Goal: Transaction & Acquisition: Purchase product/service

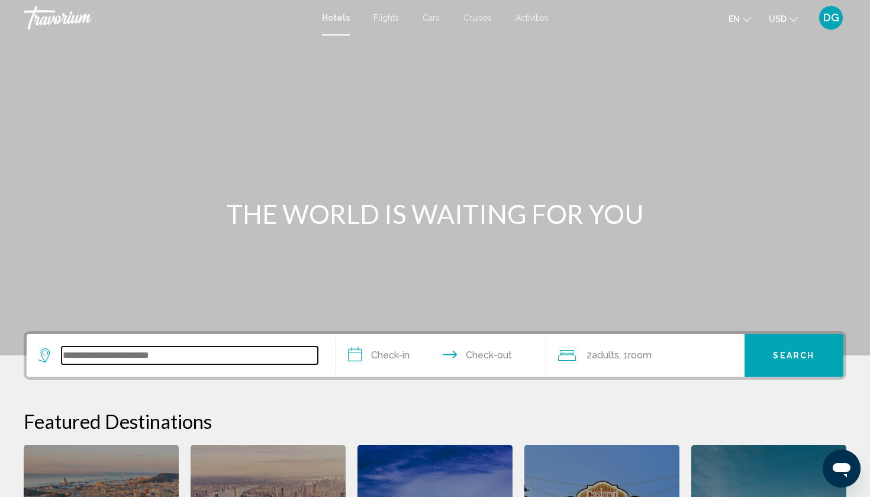
click at [167, 346] on input "Search widget" at bounding box center [190, 355] width 256 height 18
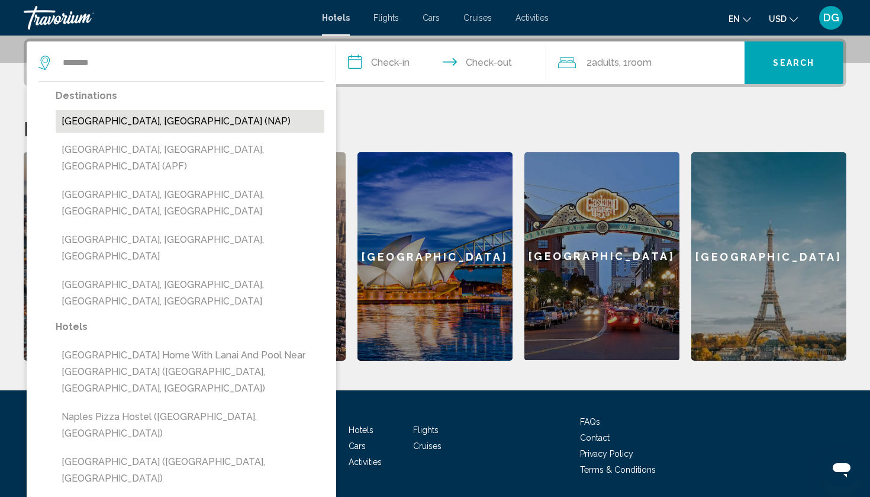
click at [168, 113] on button "[GEOGRAPHIC_DATA], [GEOGRAPHIC_DATA] (NAP)" at bounding box center [190, 121] width 269 height 23
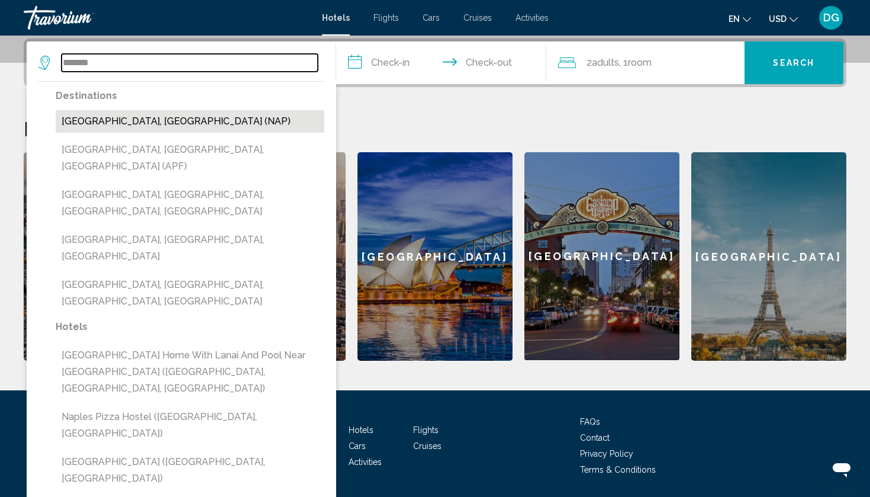
type input "**********"
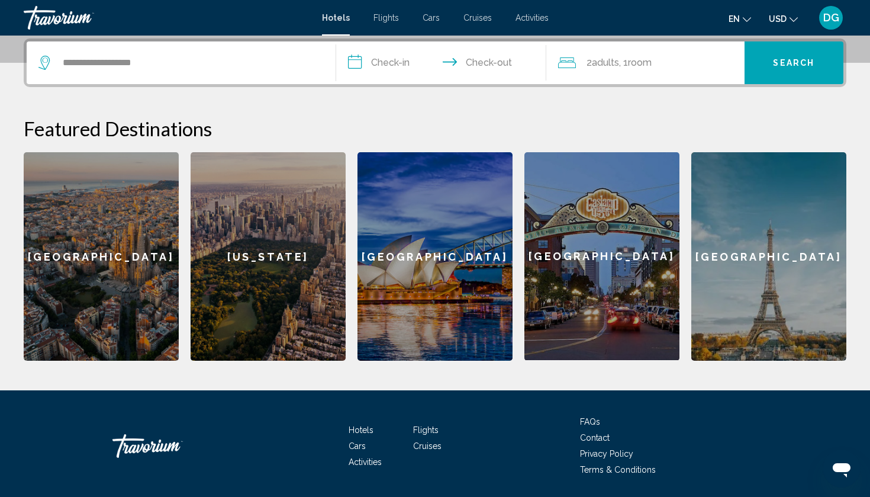
click at [394, 64] on input "**********" at bounding box center [443, 64] width 215 height 46
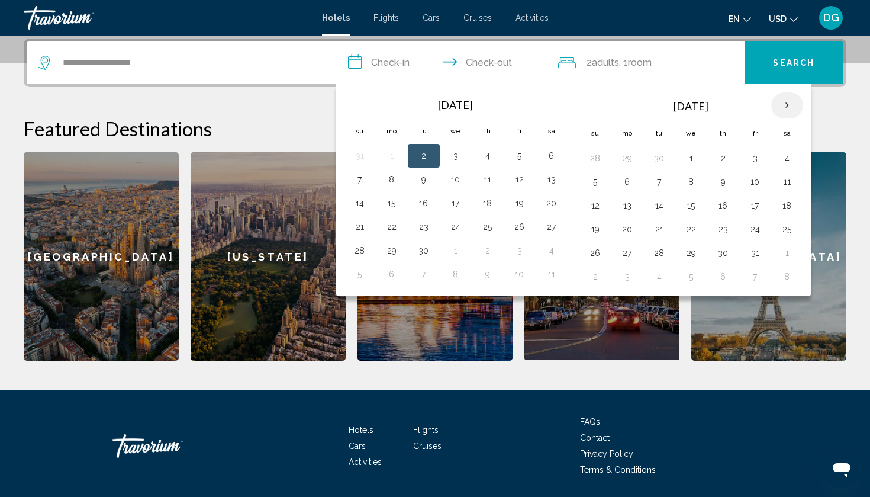
click at [786, 105] on th "Next month" at bounding box center [788, 105] width 32 height 26
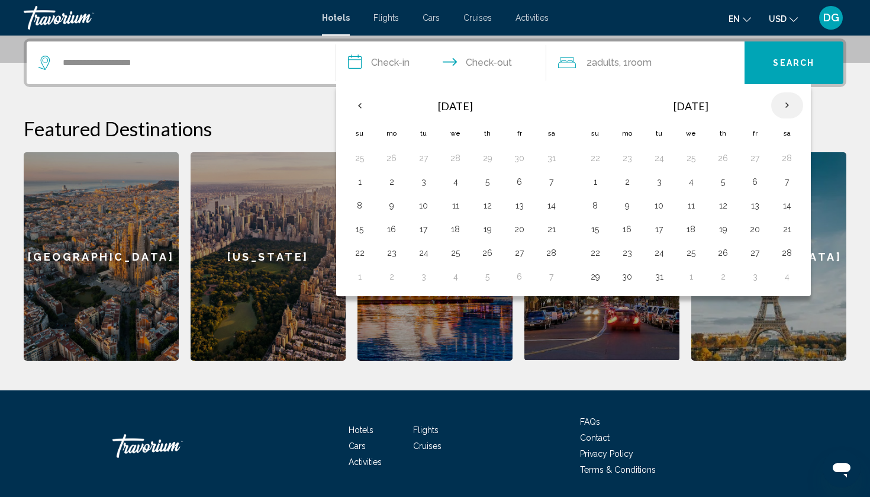
click at [786, 105] on th "Next month" at bounding box center [788, 105] width 32 height 26
click at [494, 225] on button "21" at bounding box center [487, 229] width 19 height 17
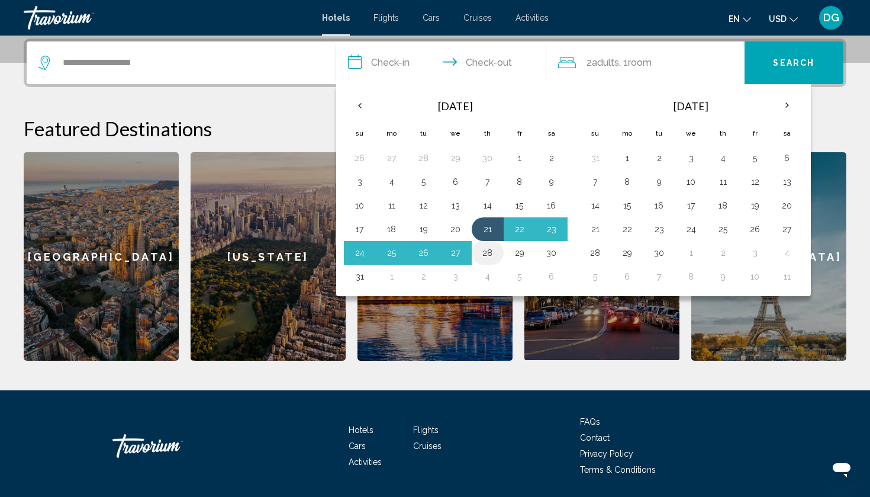
click at [486, 256] on button "28" at bounding box center [487, 253] width 19 height 17
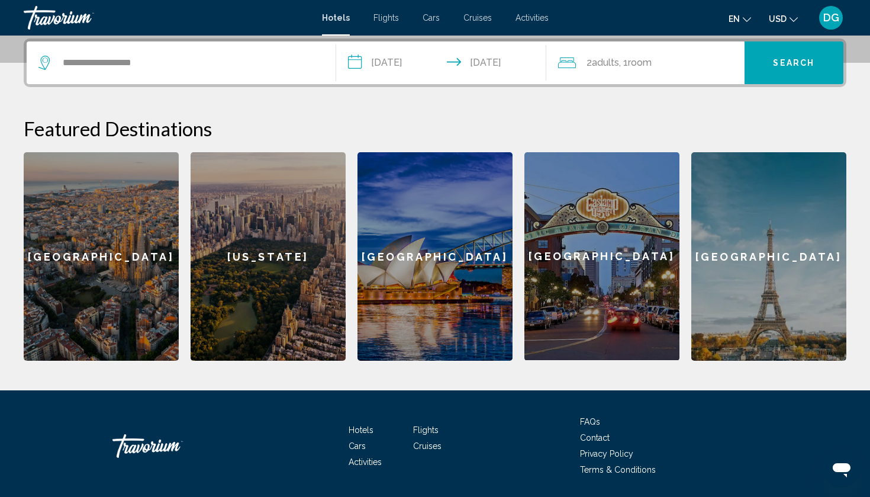
click at [669, 59] on div "2 Adult Adults , 1 Room rooms" at bounding box center [651, 62] width 187 height 17
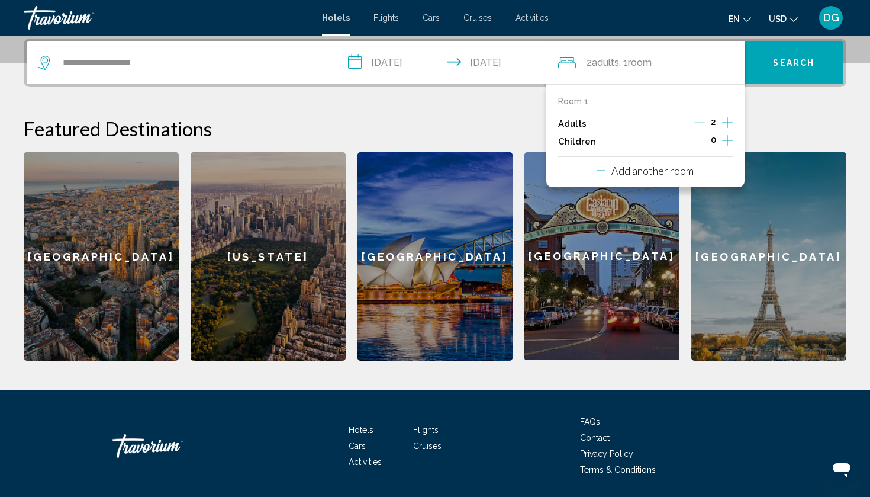
click at [466, 105] on div "**********" at bounding box center [435, 199] width 870 height 322
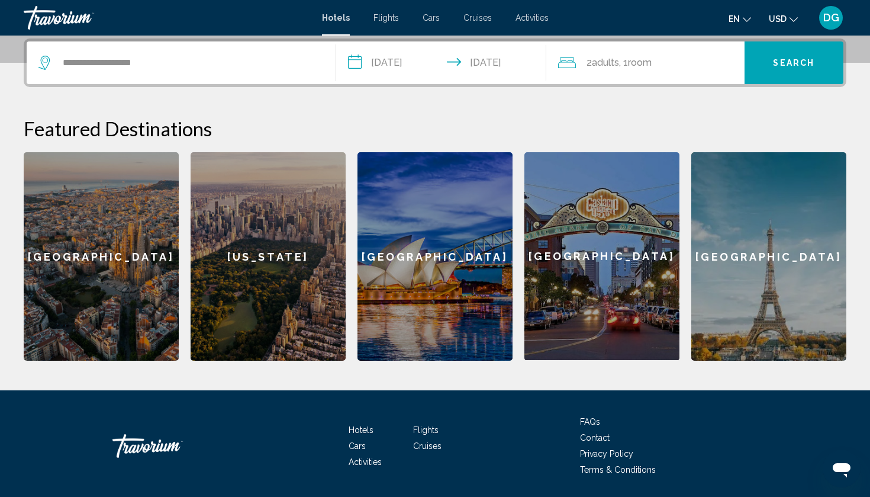
click at [491, 52] on input "**********" at bounding box center [443, 64] width 215 height 46
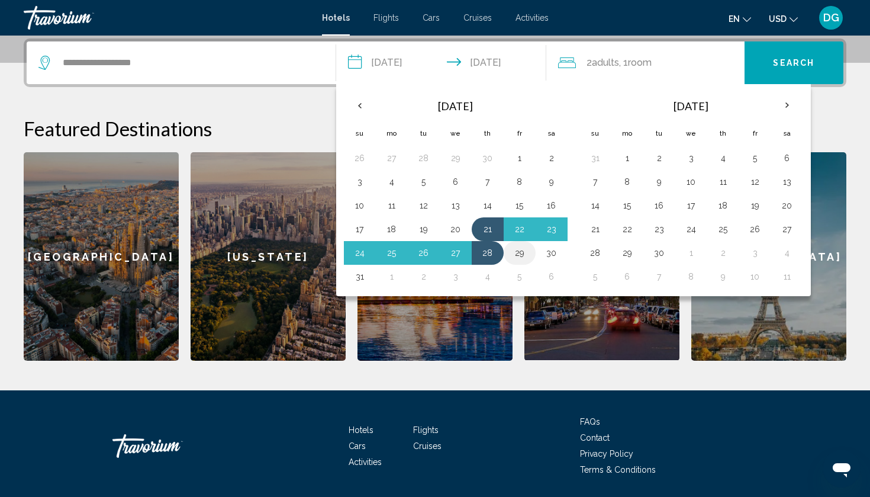
click at [518, 255] on button "29" at bounding box center [519, 253] width 19 height 17
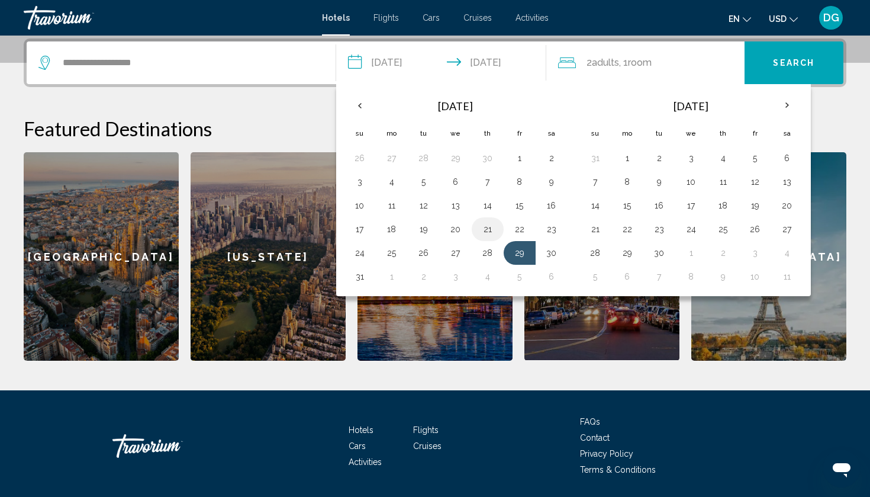
click at [485, 233] on button "21" at bounding box center [487, 229] width 19 height 17
type input "**********"
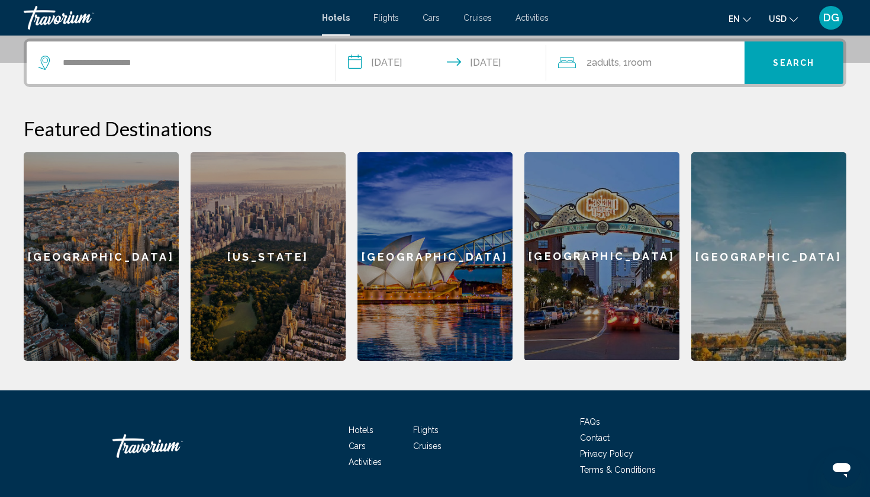
click at [506, 63] on input "**********" at bounding box center [443, 64] width 215 height 46
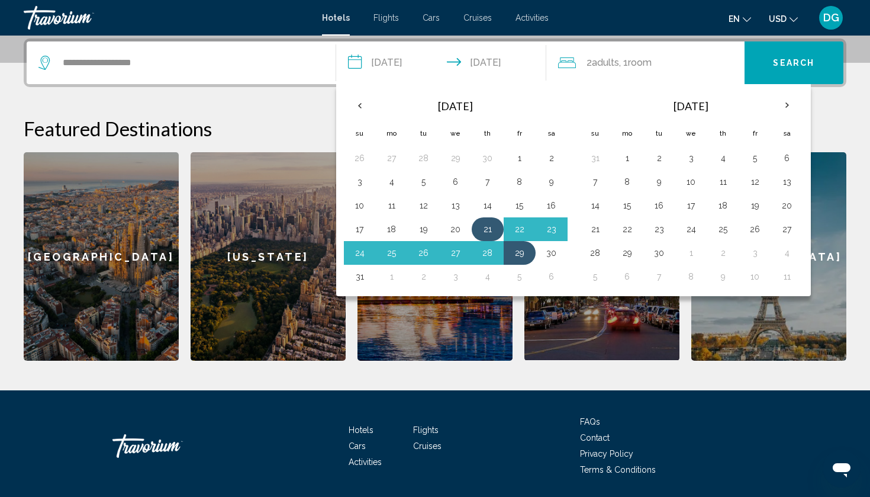
click at [492, 228] on button "21" at bounding box center [487, 229] width 19 height 17
click at [523, 256] on button "29" at bounding box center [519, 253] width 19 height 17
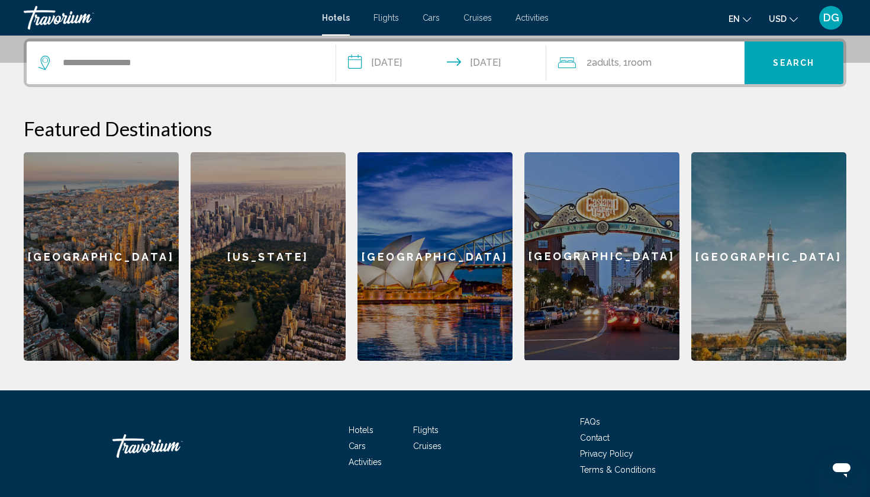
click at [589, 68] on span "2 Adult Adults" at bounding box center [603, 62] width 33 height 17
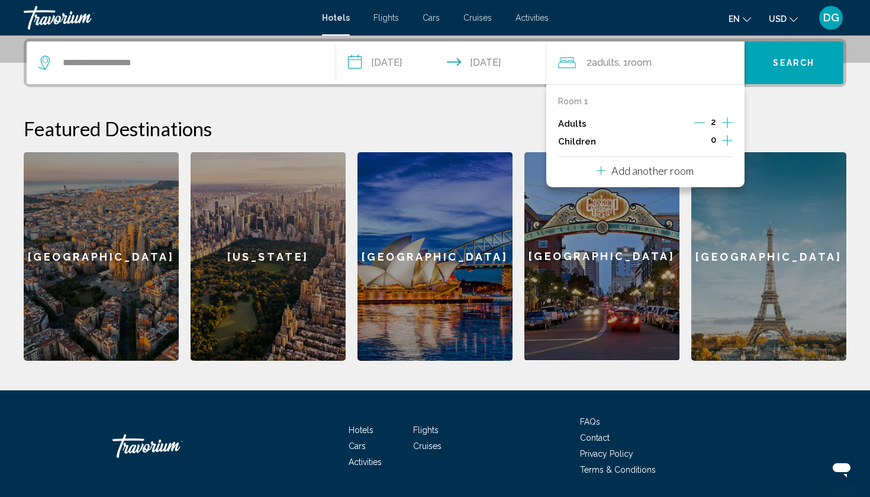
click at [565, 64] on icon "Travelers: 2 adults, 0 children" at bounding box center [567, 63] width 18 height 14
click at [381, 20] on span "Flights" at bounding box center [386, 17] width 25 height 9
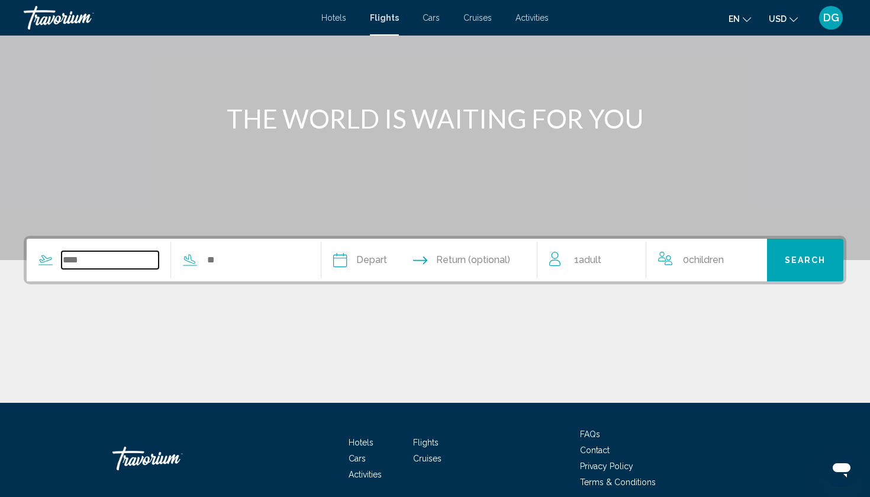
click at [124, 265] on input "Search widget" at bounding box center [110, 260] width 97 height 18
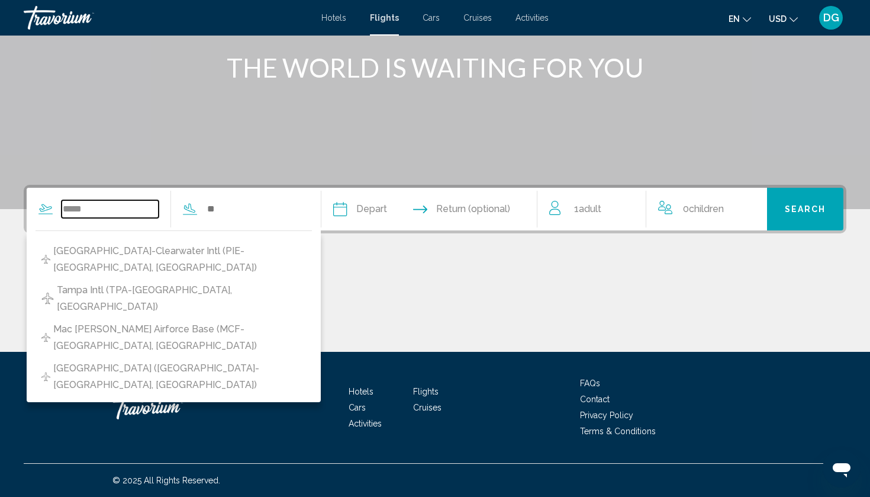
type input "*****"
click at [231, 205] on input "Search widget" at bounding box center [254, 209] width 97 height 18
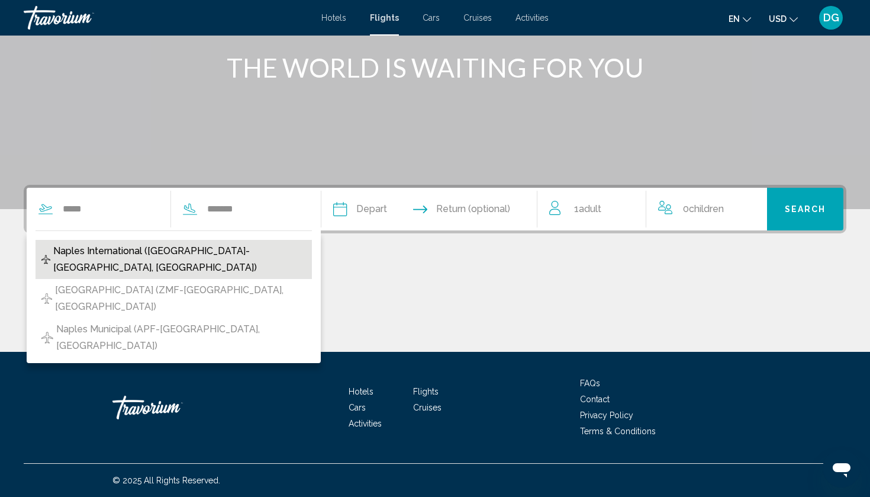
click at [151, 252] on span "Naples International ([GEOGRAPHIC_DATA]-[GEOGRAPHIC_DATA], [GEOGRAPHIC_DATA])" at bounding box center [179, 259] width 253 height 33
type input "**********"
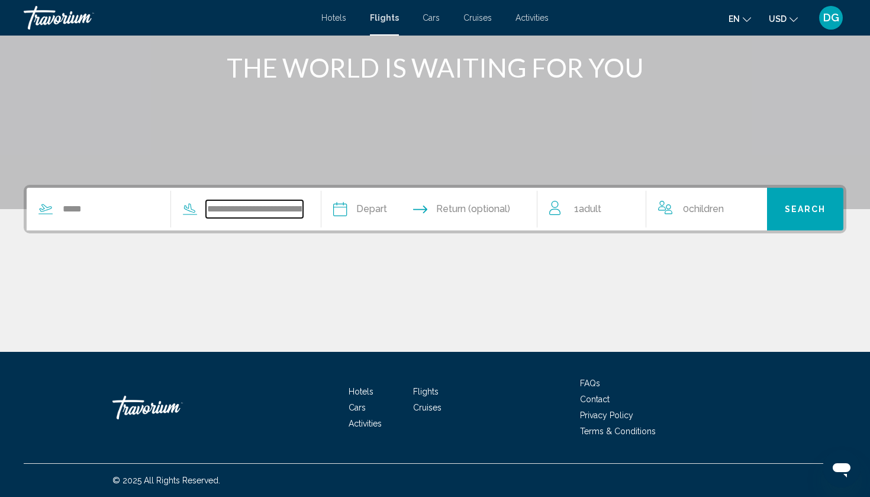
click at [303, 209] on input "**********" at bounding box center [254, 209] width 97 height 18
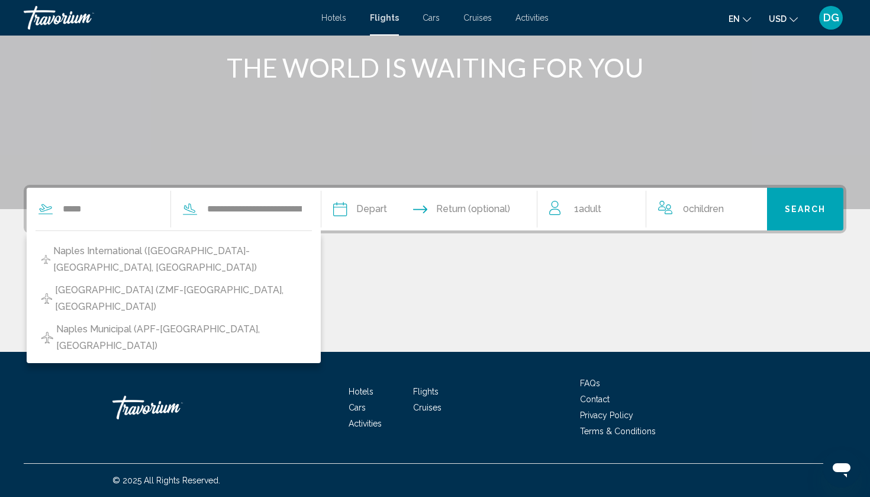
click at [461, 284] on div "Main content" at bounding box center [435, 307] width 823 height 89
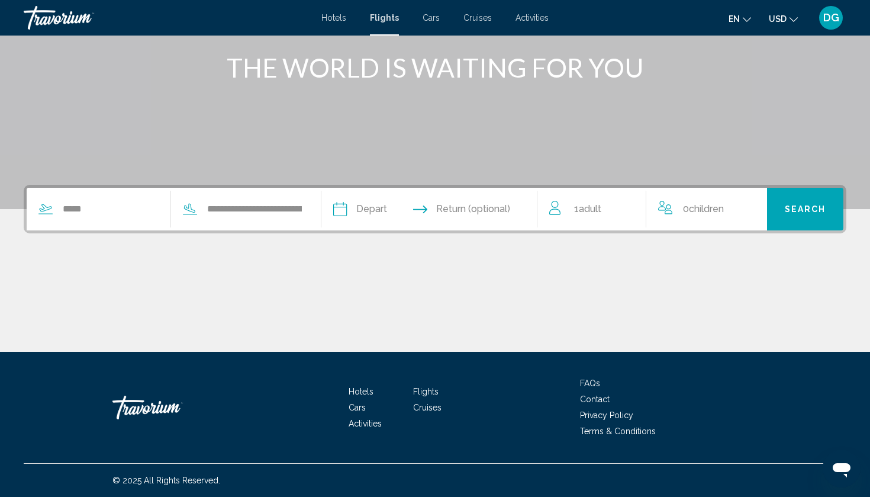
click at [410, 210] on input "Depart date" at bounding box center [383, 211] width 107 height 46
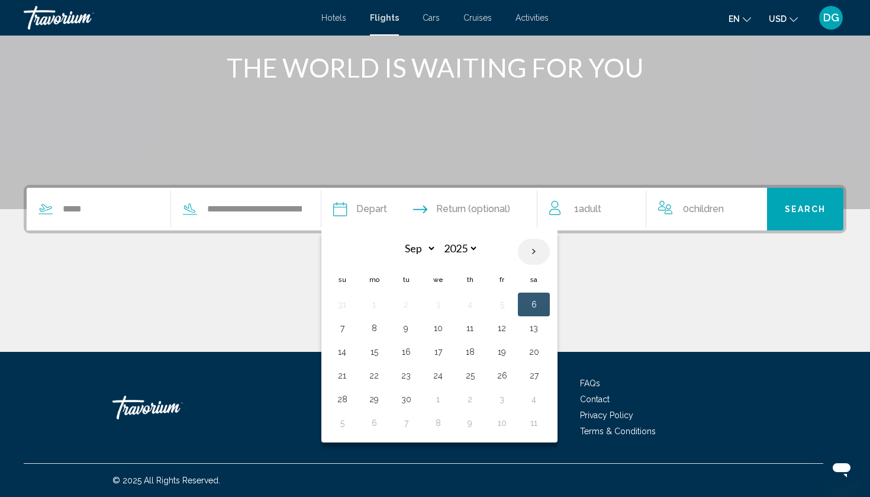
click at [550, 255] on th "Next month" at bounding box center [534, 252] width 32 height 26
select select "*"
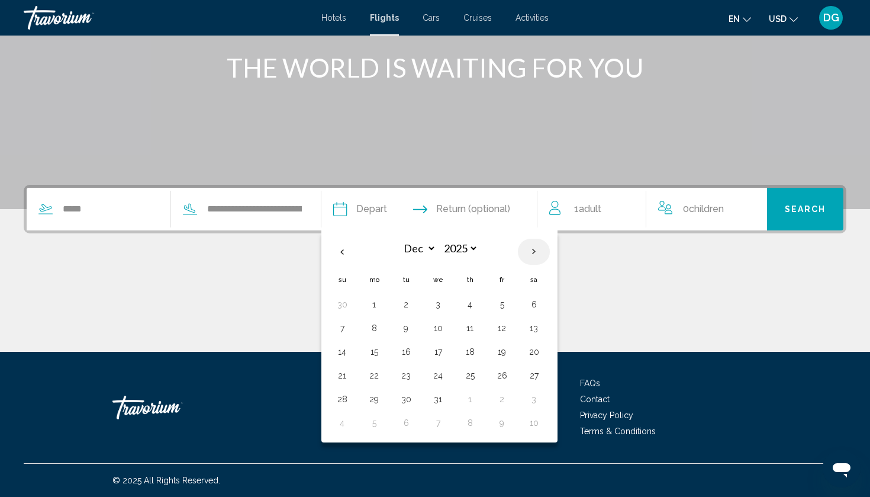
select select "****"
click at [550, 255] on th "Next month" at bounding box center [534, 252] width 32 height 26
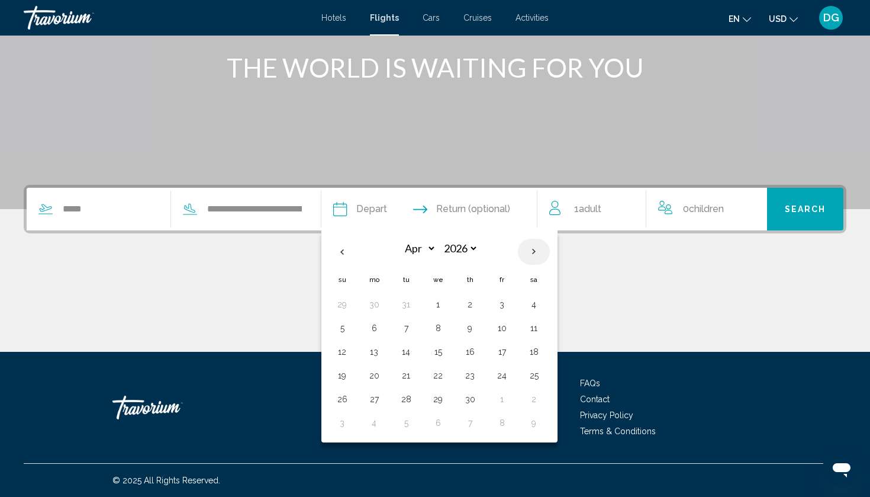
select select "*"
click at [486, 378] on td "21" at bounding box center [470, 376] width 32 height 24
click at [480, 377] on button "21" at bounding box center [470, 375] width 19 height 17
type input "**********"
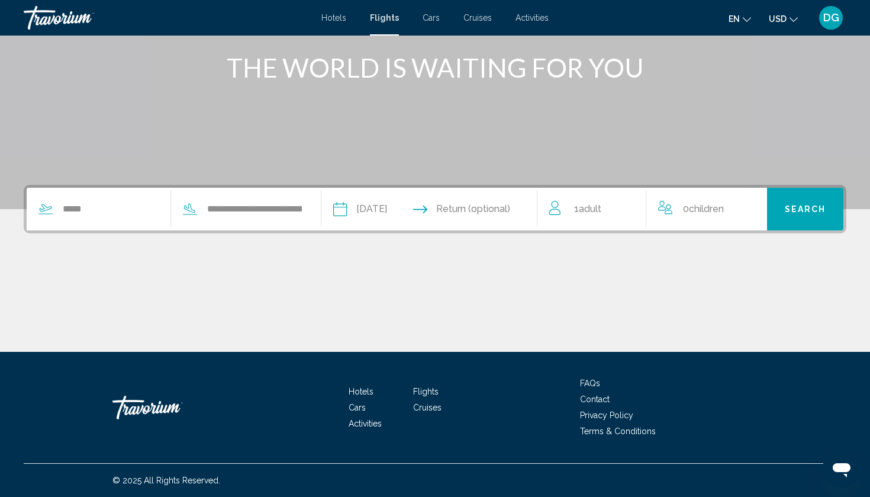
click at [513, 211] on input "Return date" at bounding box center [488, 211] width 107 height 46
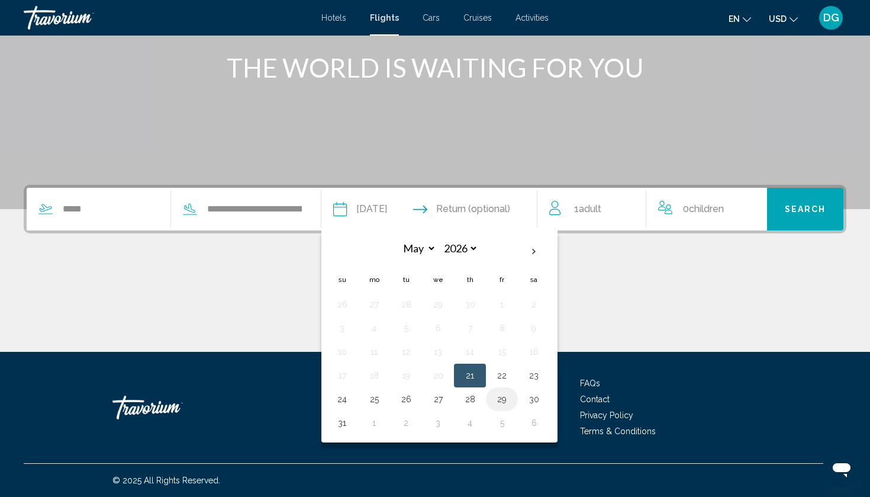
click at [512, 399] on button "29" at bounding box center [502, 399] width 19 height 17
type input "**********"
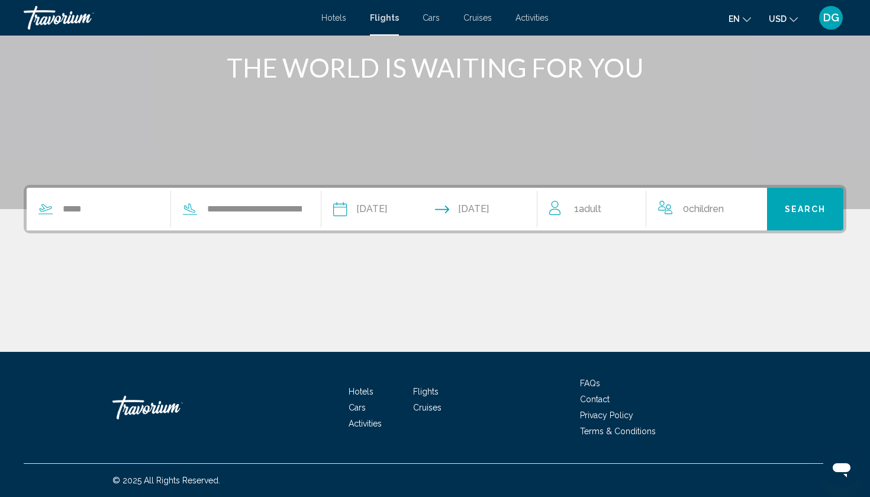
click at [584, 194] on div "1 Adult Adults" at bounding box center [598, 209] width 97 height 43
click at [628, 204] on icon "Increment adults" at bounding box center [629, 207] width 11 height 14
click at [817, 207] on span "Search" at bounding box center [805, 209] width 41 height 9
click at [795, 213] on span "Search" at bounding box center [805, 209] width 41 height 9
click at [689, 215] on span "0 Child Children" at bounding box center [703, 209] width 41 height 17
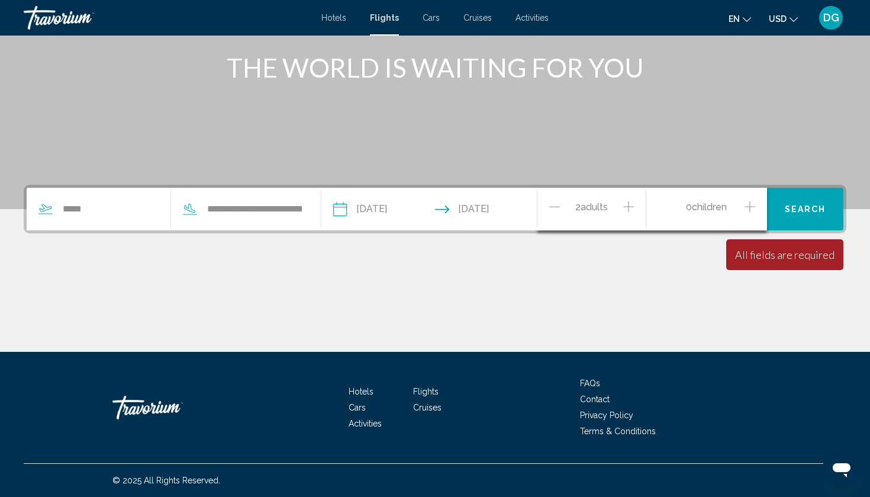
click at [706, 211] on span "Children" at bounding box center [709, 206] width 35 height 11
click at [578, 294] on div "Main content" at bounding box center [435, 307] width 823 height 89
click at [811, 214] on button "Search" at bounding box center [805, 209] width 76 height 43
click at [776, 264] on div "All fields are required Children ages are required" at bounding box center [785, 254] width 117 height 31
click at [583, 200] on div "2 Adult Adults" at bounding box center [598, 209] width 97 height 43
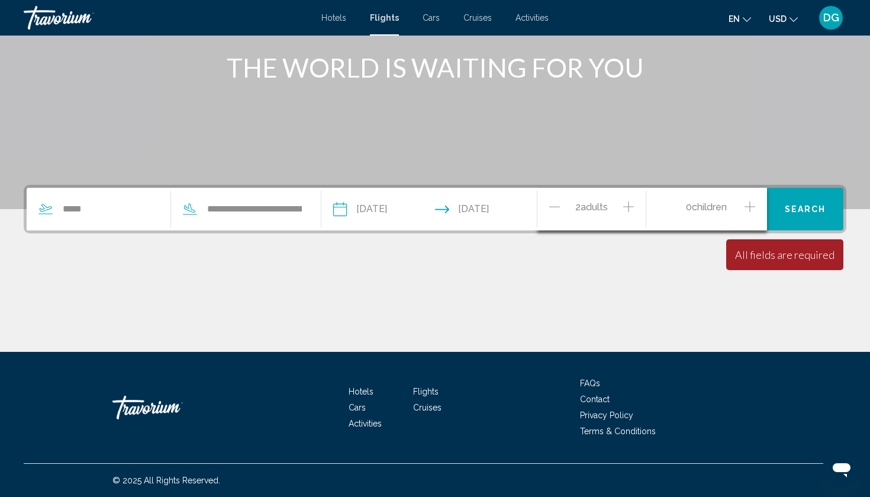
click at [747, 201] on icon "Increment children" at bounding box center [750, 207] width 11 height 14
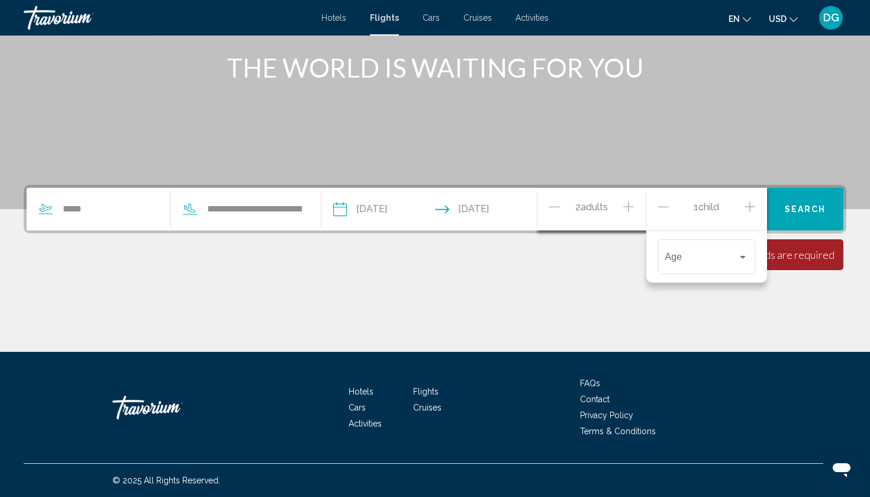
click at [655, 215] on div "1 Child Children Age" at bounding box center [707, 209] width 121 height 43
click at [666, 207] on icon "Decrement children" at bounding box center [663, 207] width 11 height 14
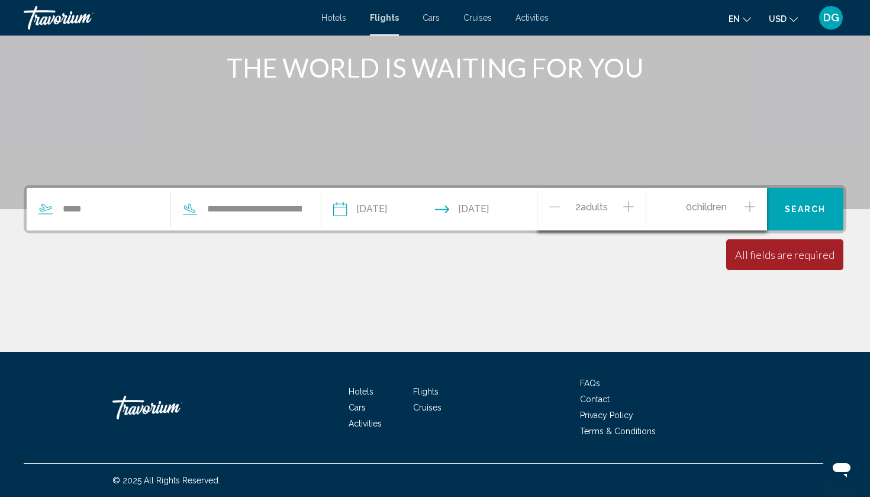
click at [551, 208] on icon "Decrement adults" at bounding box center [555, 207] width 11 height 14
click at [624, 205] on icon "Increment adults" at bounding box center [629, 207] width 11 height 14
click at [666, 275] on div "Main content" at bounding box center [435, 307] width 823 height 89
click at [799, 211] on span "Search" at bounding box center [805, 209] width 41 height 9
click at [104, 218] on div "**********" at bounding box center [165, 209] width 277 height 43
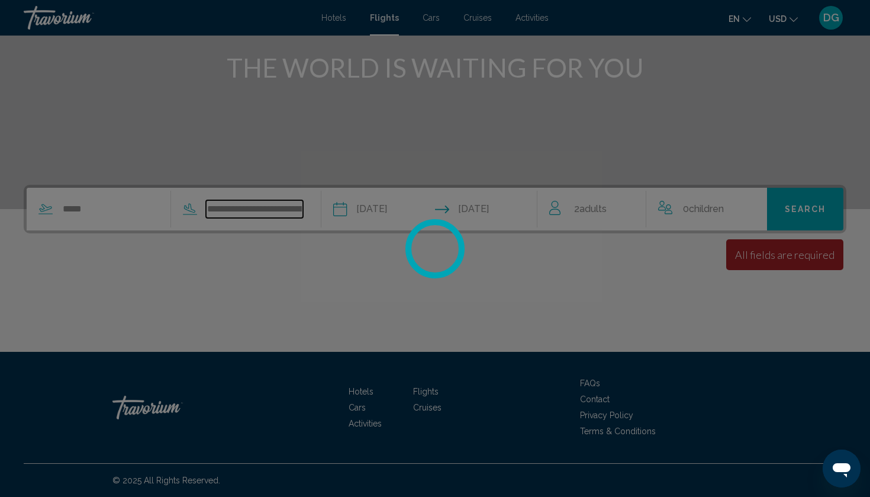
click at [244, 214] on input "**********" at bounding box center [254, 209] width 97 height 18
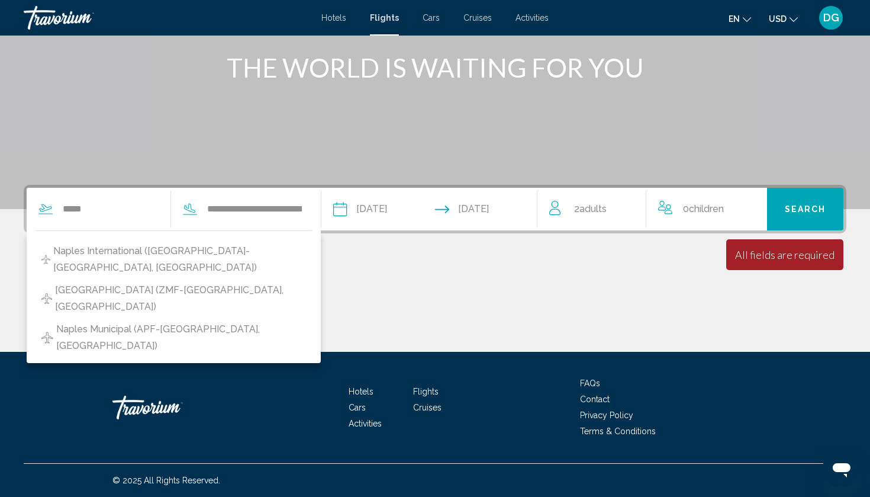
click at [132, 229] on div "**********" at bounding box center [165, 209] width 277 height 43
click at [127, 208] on input "*****" at bounding box center [110, 209] width 97 height 18
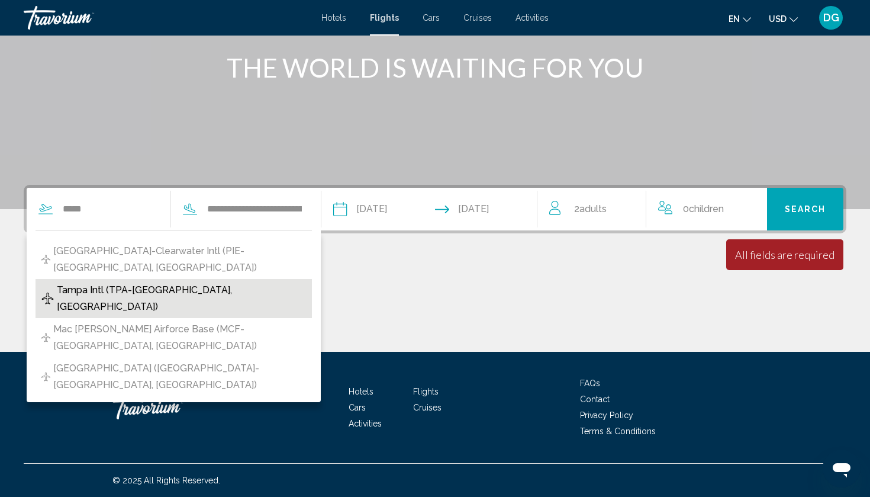
click at [124, 285] on span "Tampa Intl (TPA-[GEOGRAPHIC_DATA], [GEOGRAPHIC_DATA])" at bounding box center [181, 298] width 249 height 33
type input "**********"
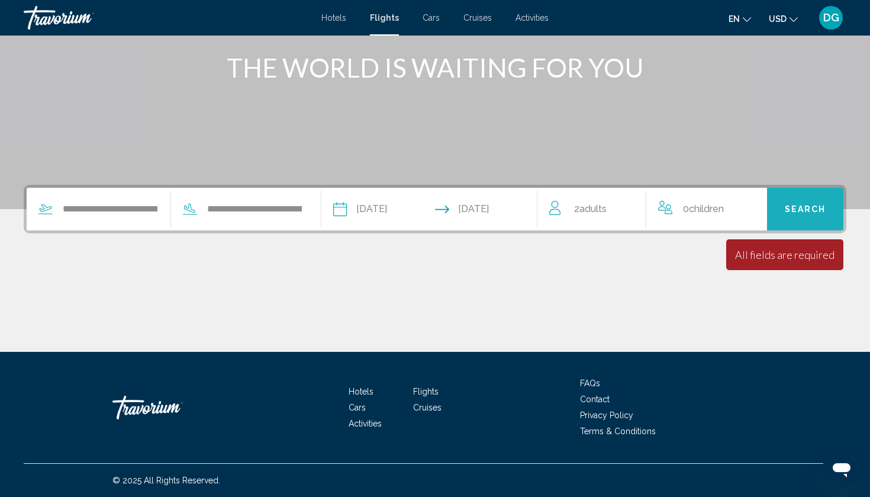
click at [808, 207] on span "Search" at bounding box center [805, 209] width 41 height 9
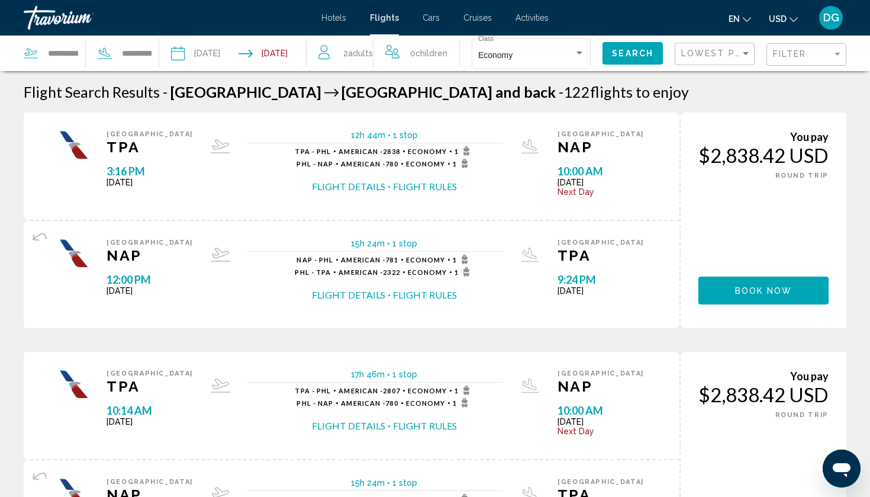
click at [794, 48] on div "Filter" at bounding box center [808, 55] width 70 height 22
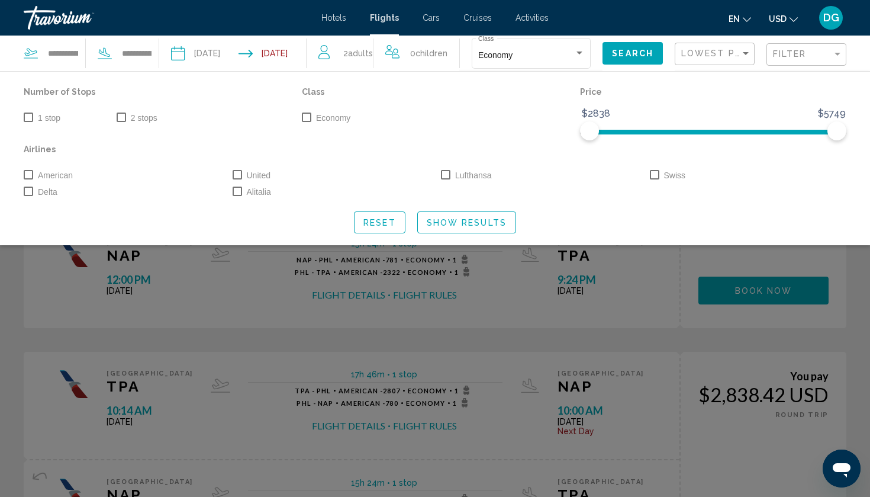
click at [240, 283] on div "Search widget" at bounding box center [435, 334] width 870 height 325
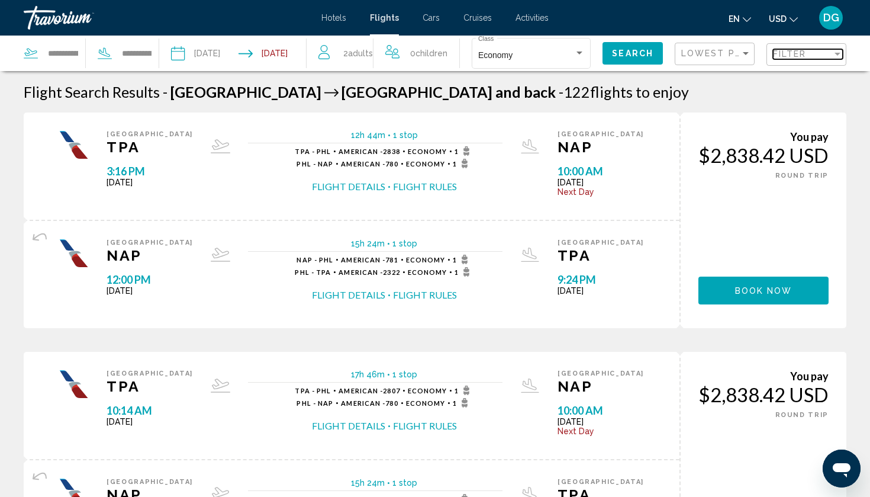
click at [782, 50] on span "Filter" at bounding box center [790, 53] width 34 height 9
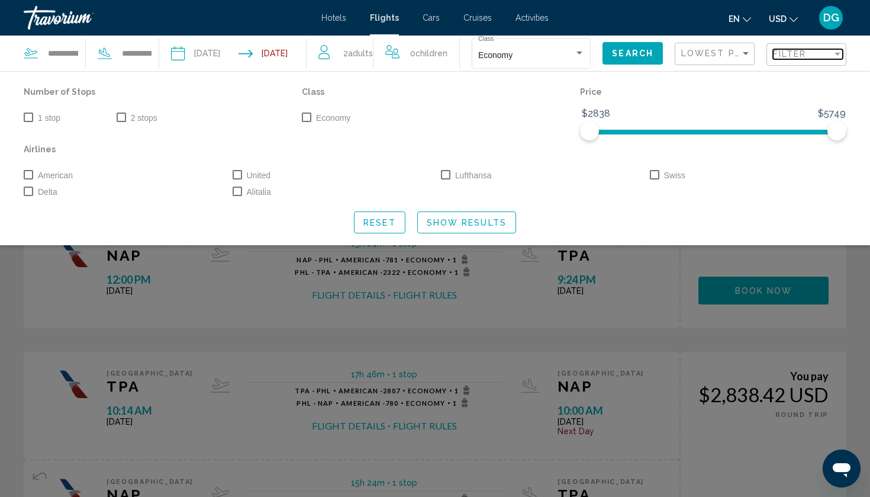
click at [782, 51] on span "Filter" at bounding box center [790, 53] width 34 height 9
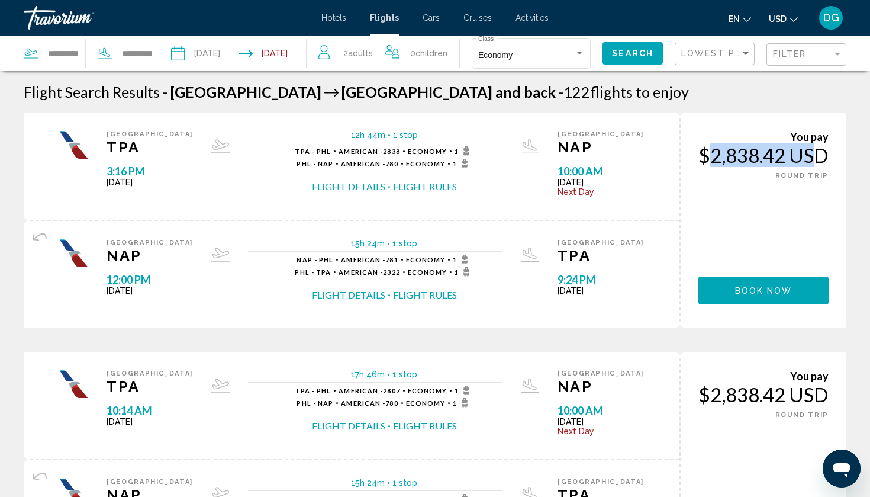
drag, startPoint x: 690, startPoint y: 153, endPoint x: 806, endPoint y: 153, distance: 115.5
click at [806, 153] on div "You pay $2,838.42 USD ONE WAY ROUND TRIP Book now You earn 0 Points" at bounding box center [763, 221] width 167 height 216
click at [816, 166] on div "$2,838.42 USD" at bounding box center [764, 155] width 130 height 24
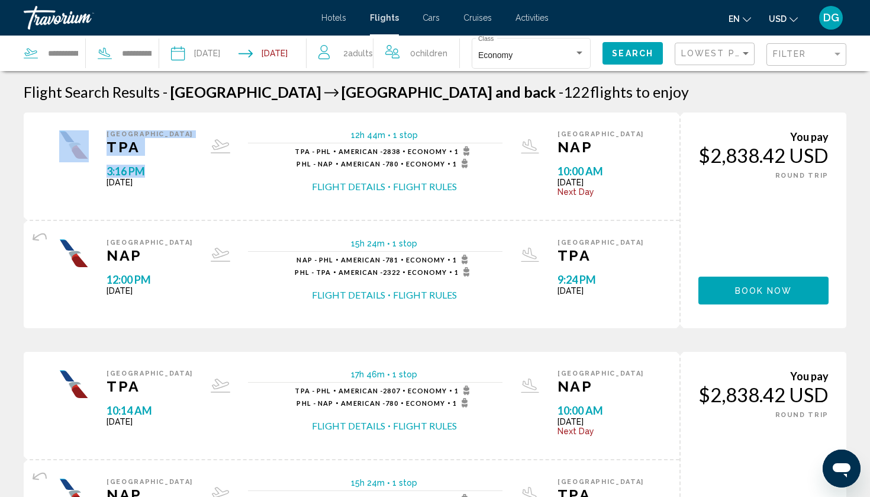
drag, startPoint x: 101, startPoint y: 173, endPoint x: 143, endPoint y: 173, distance: 41.5
click at [143, 173] on div "Tampa TPA 3:16 PM [DATE] 12h 44m 1 stop 1 stop TPA - PHL American - 2838 Econom…" at bounding box center [351, 166] width 621 height 72
click at [145, 171] on span "3:16 PM" at bounding box center [150, 171] width 86 height 13
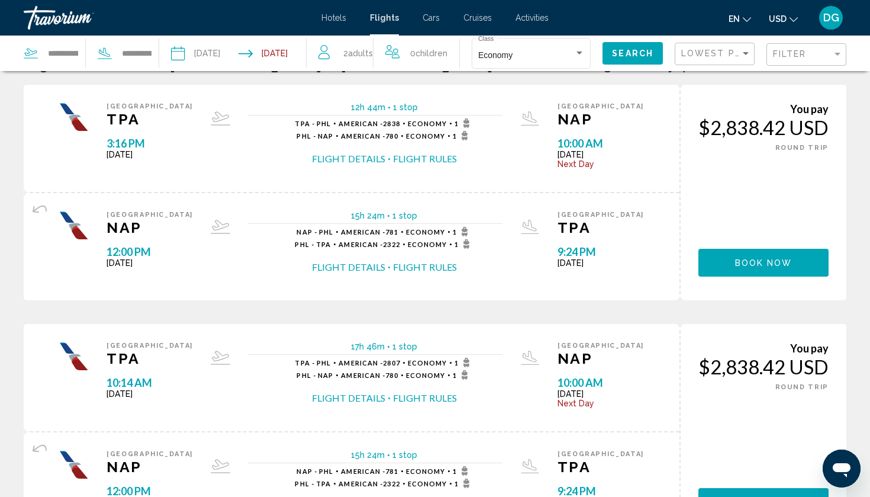
scroll to position [31, 0]
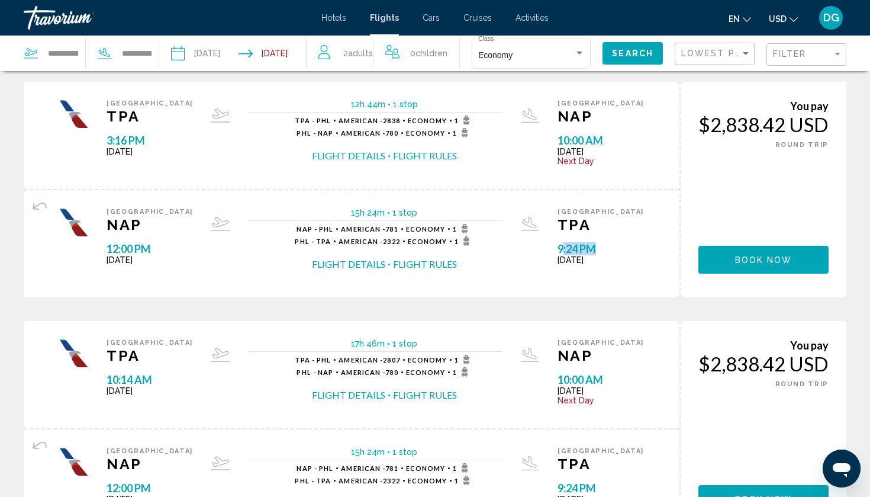
drag, startPoint x: 587, startPoint y: 250, endPoint x: 624, endPoint y: 250, distance: 37.3
click at [624, 250] on span "9:24 PM" at bounding box center [601, 248] width 86 height 13
click at [650, 232] on div "Naples NAP 12:00 PM [DATE] 15h 24m 1 stop 1 stop NAP - PHL American - 781 Econo…" at bounding box center [351, 244] width 621 height 72
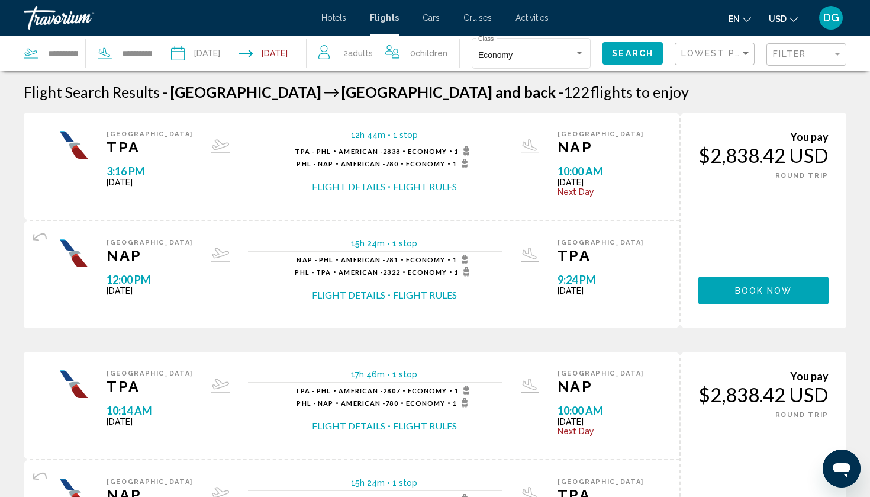
scroll to position [0, 0]
drag, startPoint x: 355, startPoint y: 136, endPoint x: 421, endPoint y: 136, distance: 66.3
click at [421, 136] on div "12h 44m 1 stop" at bounding box center [375, 136] width 255 height 13
click at [433, 133] on div "12h 44m 1 stop" at bounding box center [375, 136] width 255 height 13
drag, startPoint x: 706, startPoint y: 154, endPoint x: 844, endPoint y: 152, distance: 138.0
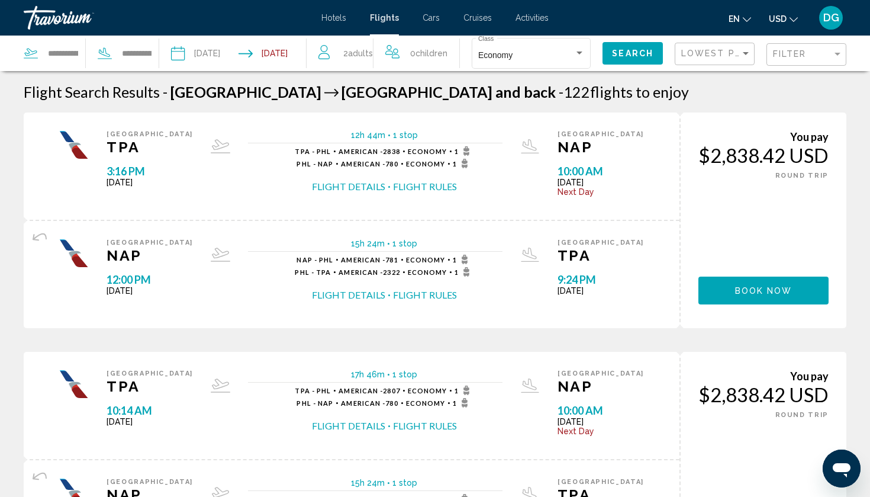
click at [844, 152] on div "You pay $2,838.42 USD ONE WAY ROUND TRIP Book now You earn 0 Points" at bounding box center [763, 221] width 167 height 216
click at [813, 169] on div "You pay $2,838.42 USD ONE WAY ROUND TRIP" at bounding box center [764, 155] width 130 height 50
drag, startPoint x: 697, startPoint y: 152, endPoint x: 870, endPoint y: 153, distance: 172.9
click at [786, 192] on div "You pay $2,838.42 USD ONE WAY ROUND TRIP Book now You earn 0 Points" at bounding box center [763, 221] width 167 height 216
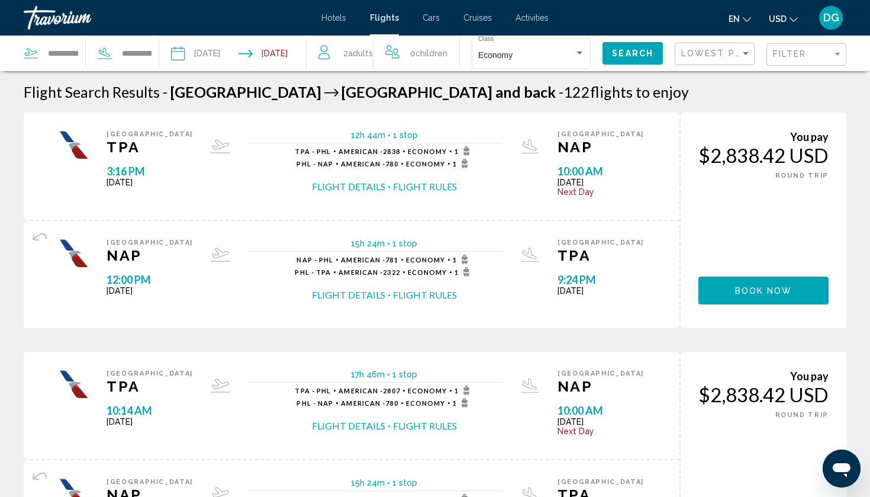
drag, startPoint x: 20, startPoint y: 24, endPoint x: 114, endPoint y: 24, distance: 94.1
click at [114, 24] on div "Hotels Flights Cars Cruises Activities Hotels Flights Cars Cruises Activities e…" at bounding box center [435, 17] width 870 height 25
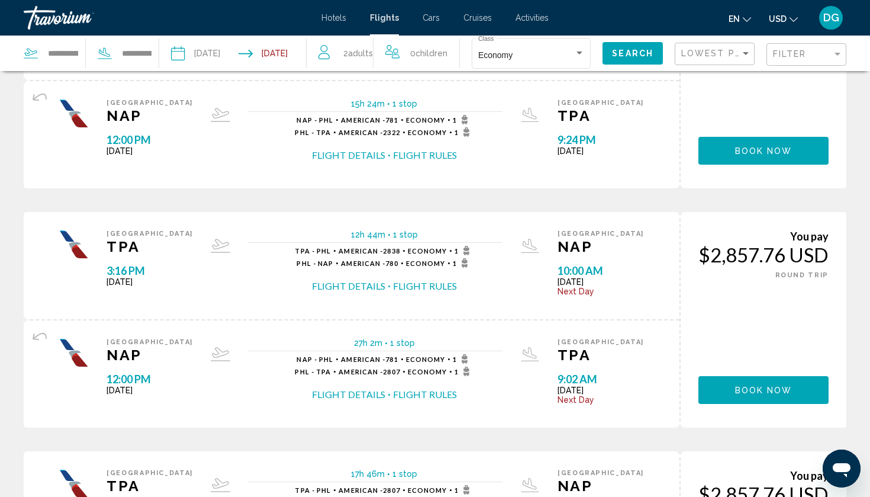
scroll to position [400, 0]
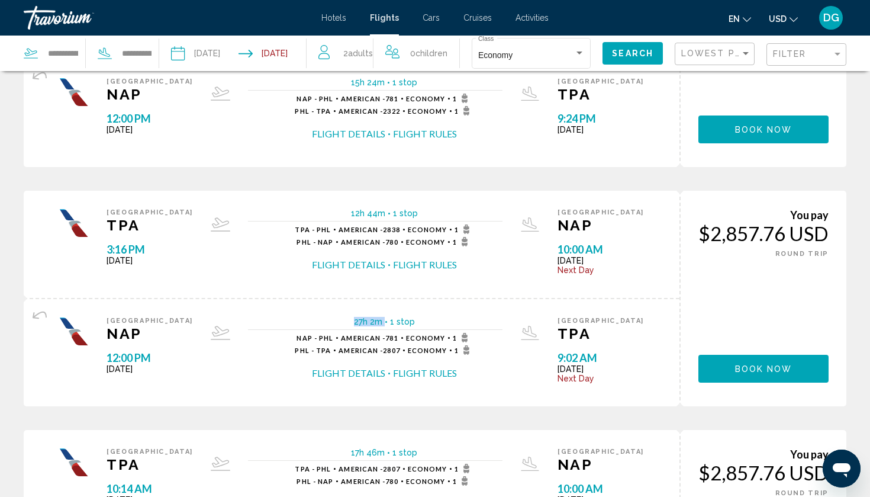
drag, startPoint x: 344, startPoint y: 329, endPoint x: 432, endPoint y: 322, distance: 88.0
click at [432, 322] on div "Naples NAP 12:00 PM [DATE] 27h 2m 1 stop 1 stop NAP - PHL American - 781 Econom…" at bounding box center [352, 352] width 656 height 107
click at [432, 324] on div "Naples NAP 12:00 PM [DATE] 27h 2m 1 stop 1 stop NAP - PHL American - 781 Econom…" at bounding box center [352, 352] width 656 height 107
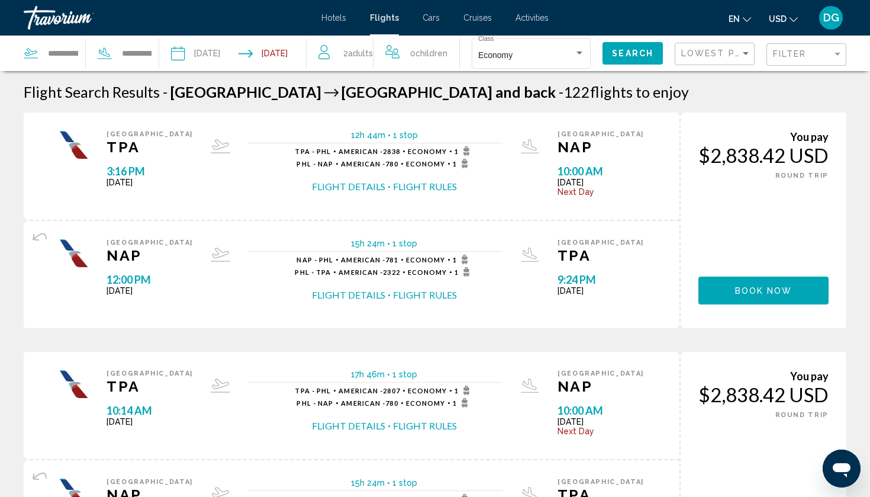
scroll to position [0, 0]
click at [137, 154] on span "TPA" at bounding box center [150, 147] width 86 height 18
click at [65, 57] on input "**********" at bounding box center [63, 53] width 33 height 18
click at [69, 58] on input "**********" at bounding box center [63, 53] width 33 height 18
click at [78, 52] on input "**********" at bounding box center [63, 53] width 33 height 18
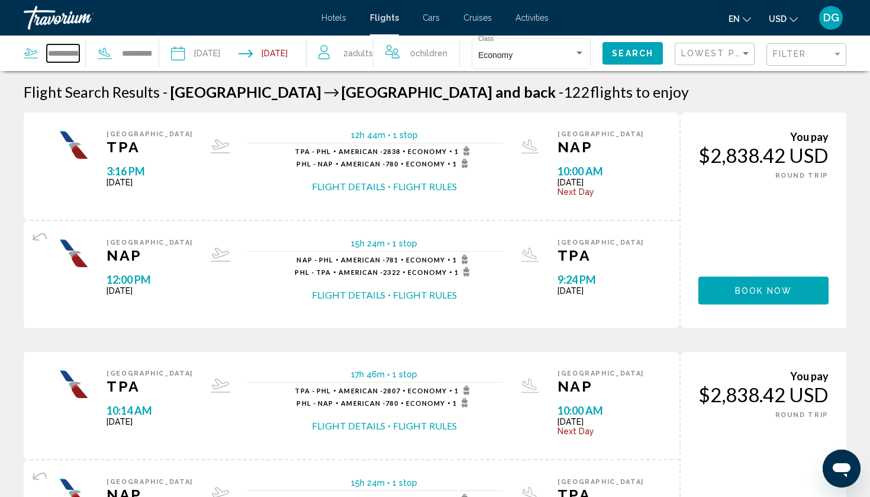
drag, startPoint x: 49, startPoint y: 53, endPoint x: 123, endPoint y: 53, distance: 74.0
click at [123, 53] on div "**********" at bounding box center [88, 54] width 129 height 36
click at [85, 44] on div "**********" at bounding box center [55, 53] width 62 height 18
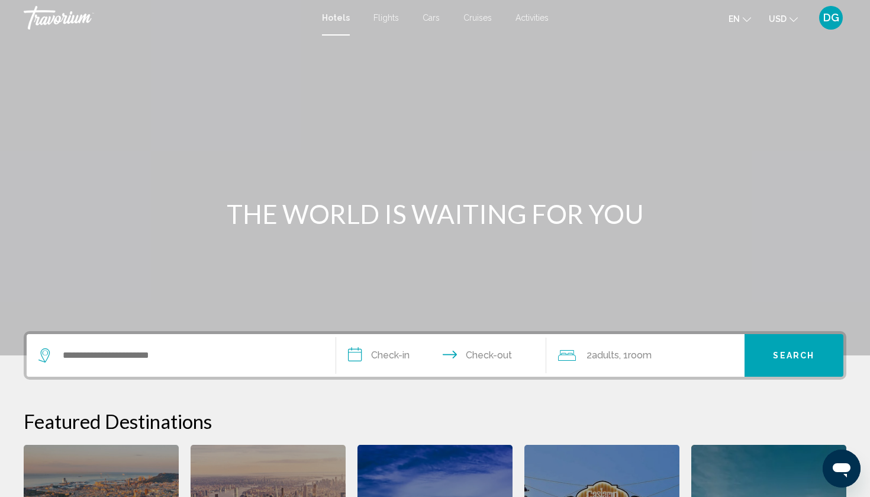
click at [382, 27] on div "Hotels Flights Cars Cruises Activities Hotels Flights Cars Cruises Activities e…" at bounding box center [435, 17] width 870 height 25
click at [381, 25] on div "Hotels Flights Cars Cruises Activities Hotels Flights Cars Cruises Activities e…" at bounding box center [435, 17] width 870 height 25
click at [379, 18] on span "Flights" at bounding box center [386, 17] width 25 height 9
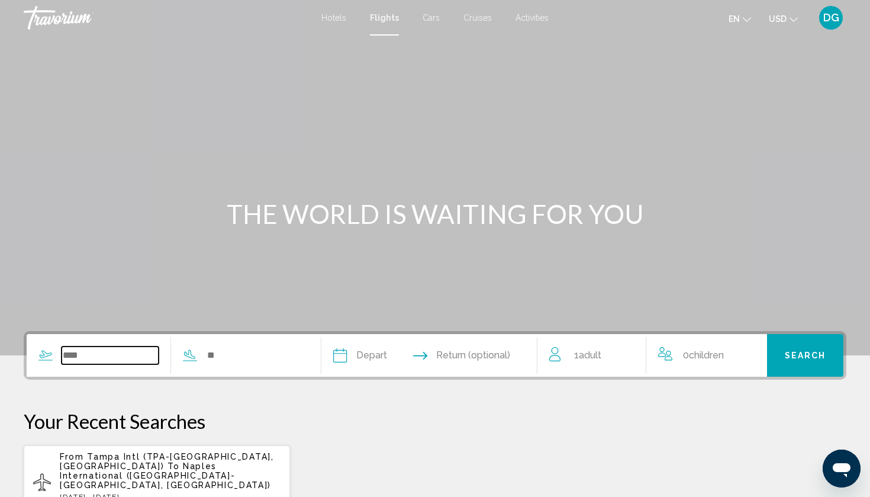
click at [124, 348] on input "Search widget" at bounding box center [110, 355] width 97 height 18
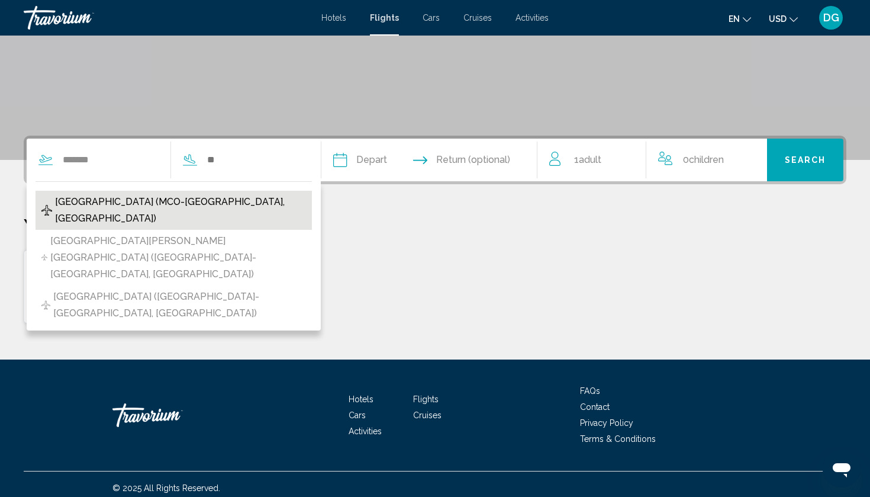
click at [159, 207] on span "Orlando Intl Airport (MCO-Orlando, United States of America)" at bounding box center [180, 210] width 251 height 33
type input "**********"
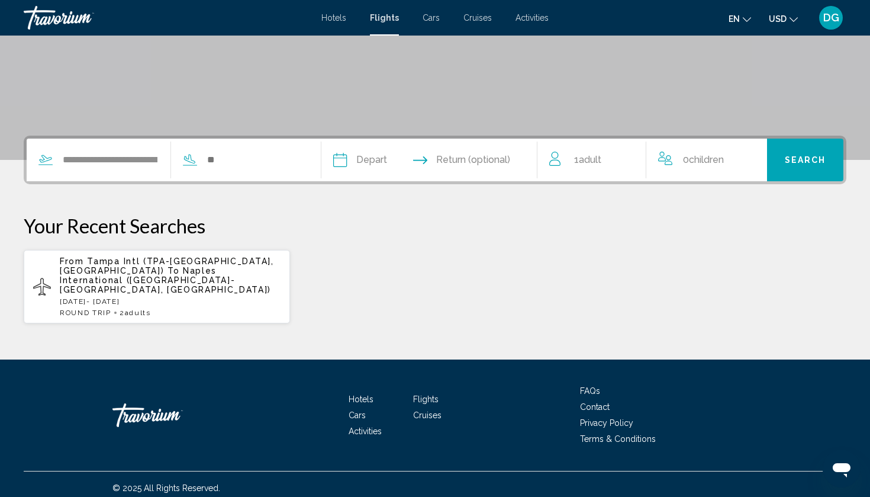
click at [261, 149] on div "**********" at bounding box center [165, 160] width 277 height 43
click at [242, 158] on input "Search widget" at bounding box center [254, 160] width 97 height 18
click at [239, 164] on input "Search widget" at bounding box center [254, 160] width 97 height 18
click at [245, 162] on input "Search widget" at bounding box center [254, 160] width 97 height 18
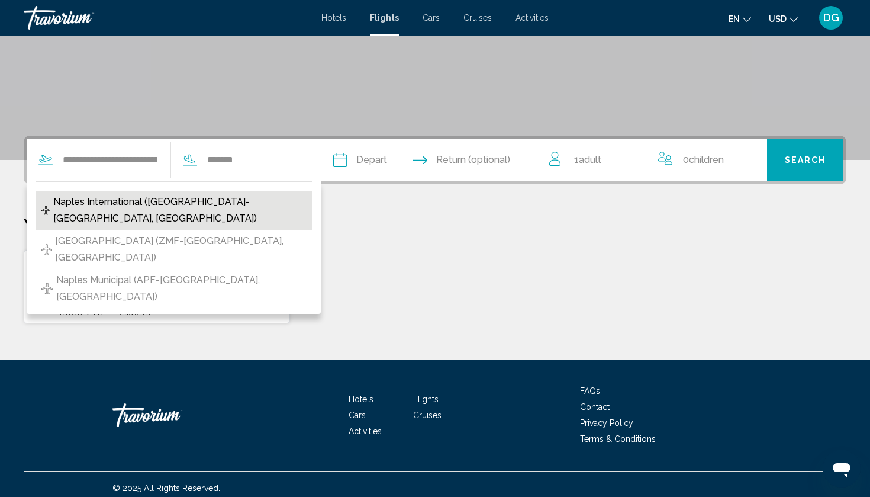
click at [263, 207] on button "Naples International ([GEOGRAPHIC_DATA]-[GEOGRAPHIC_DATA], [GEOGRAPHIC_DATA])" at bounding box center [174, 210] width 277 height 39
type input "**********"
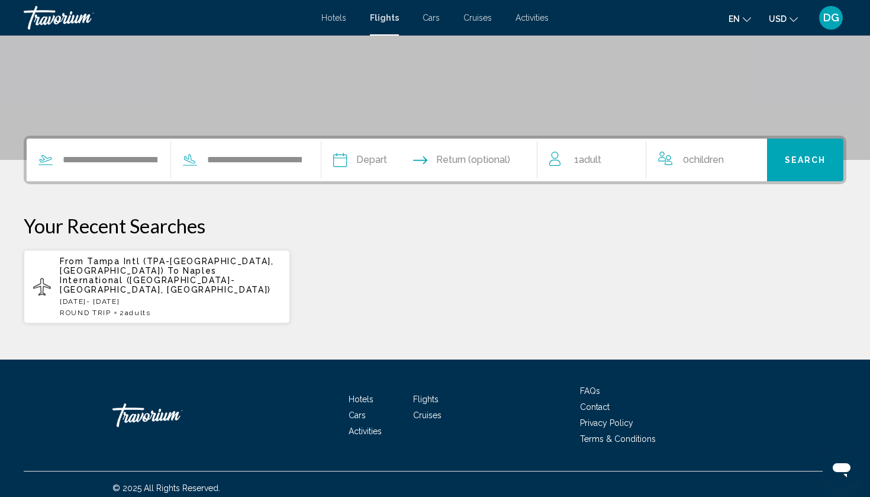
click at [355, 193] on div "**********" at bounding box center [435, 230] width 870 height 188
click at [431, 160] on input "Depart date" at bounding box center [383, 162] width 107 height 46
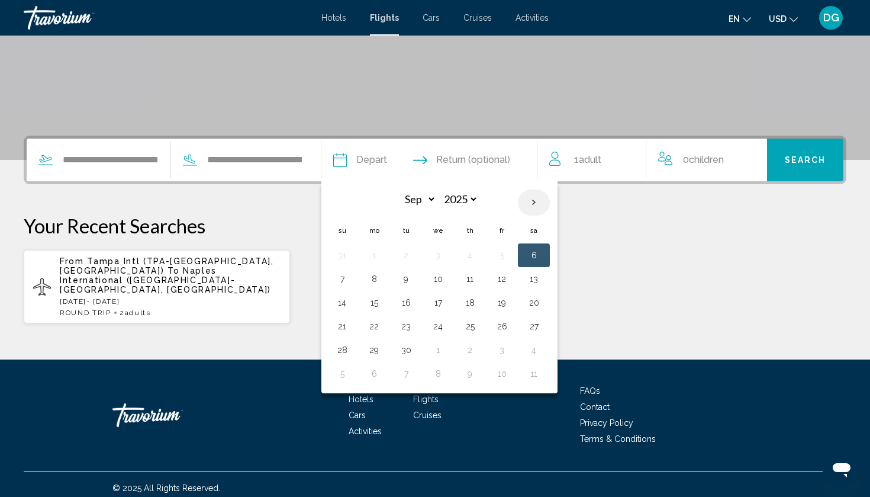
click at [550, 201] on th "Next month" at bounding box center [534, 202] width 32 height 26
select select "*"
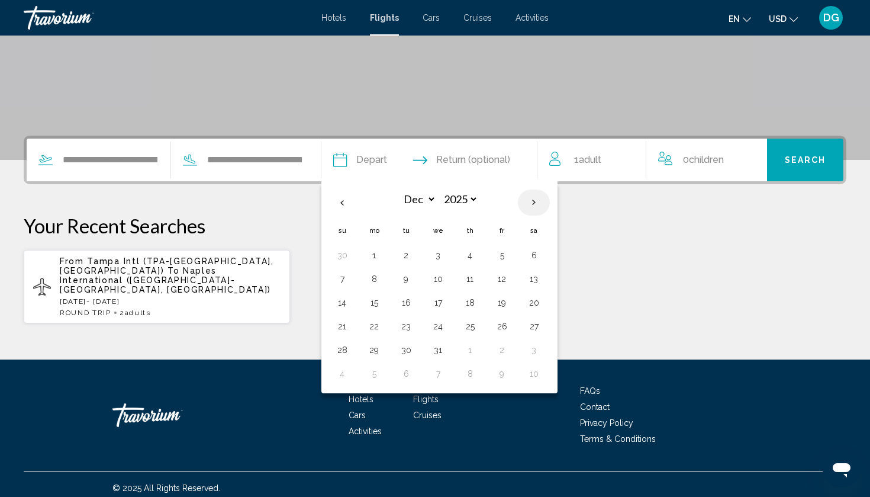
select select "****"
click at [550, 201] on th "Next month" at bounding box center [534, 202] width 32 height 26
click at [358, 198] on th "Previous month" at bounding box center [342, 202] width 32 height 26
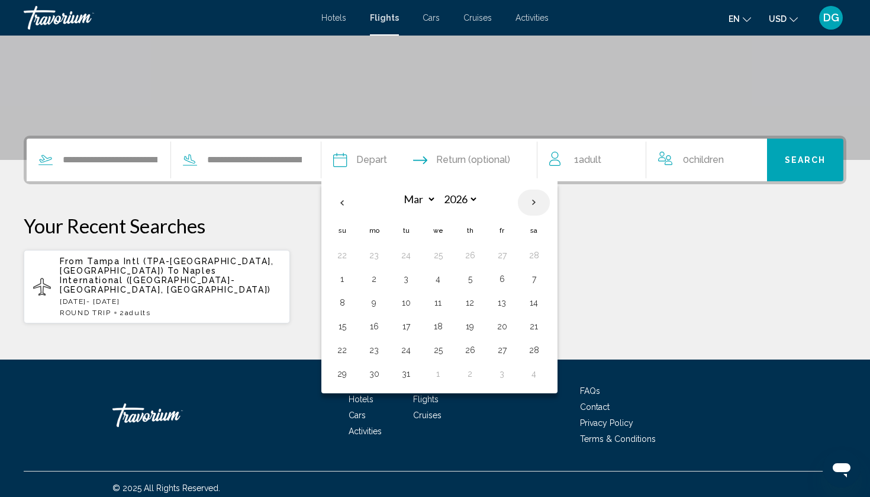
click at [550, 204] on th "Next month" at bounding box center [534, 202] width 32 height 26
click at [358, 202] on th "Previous month" at bounding box center [342, 202] width 32 height 26
select select "*"
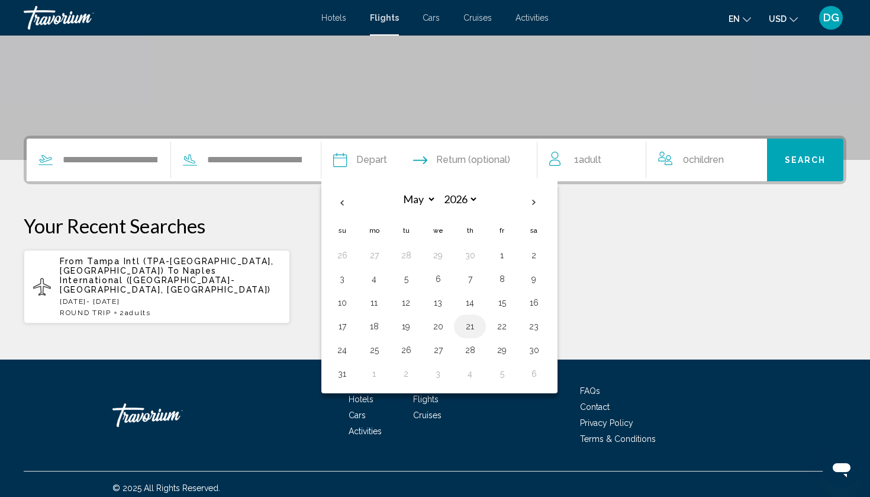
click at [486, 325] on td "21" at bounding box center [470, 326] width 32 height 24
click at [480, 332] on button "21" at bounding box center [470, 326] width 19 height 17
type input "**********"
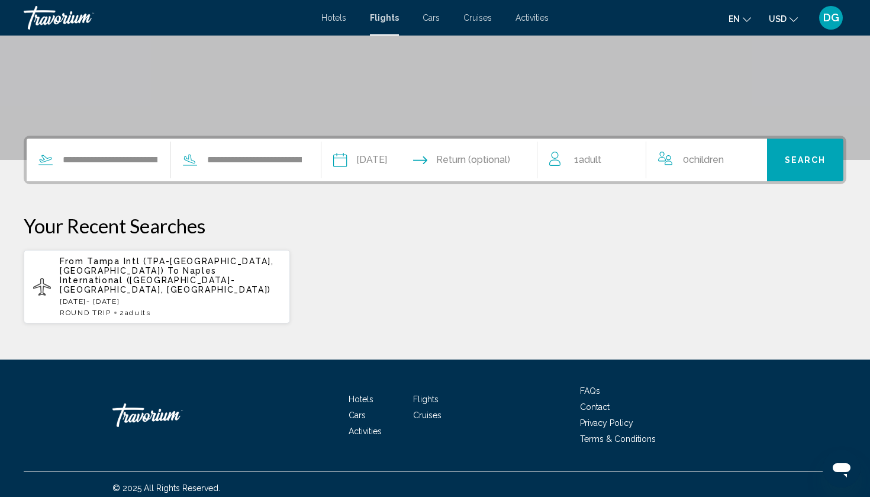
click at [500, 148] on input "Return date" at bounding box center [488, 162] width 107 height 46
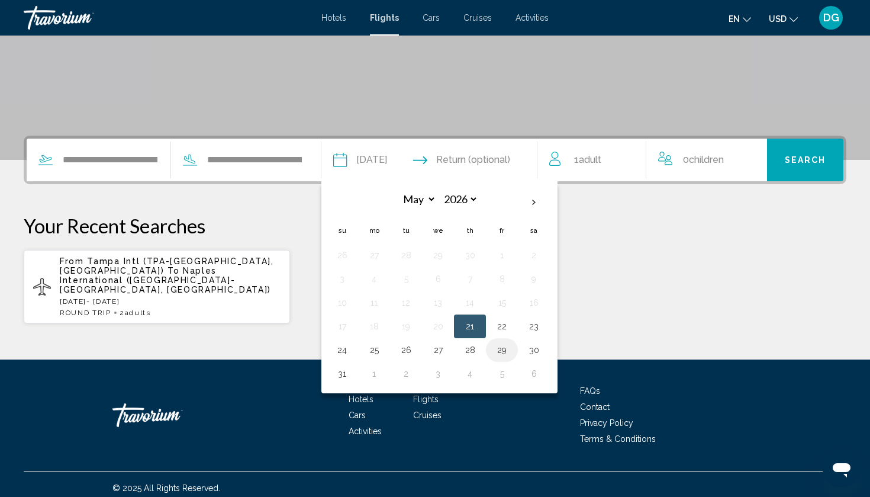
click at [512, 345] on button "29" at bounding box center [502, 350] width 19 height 17
type input "**********"
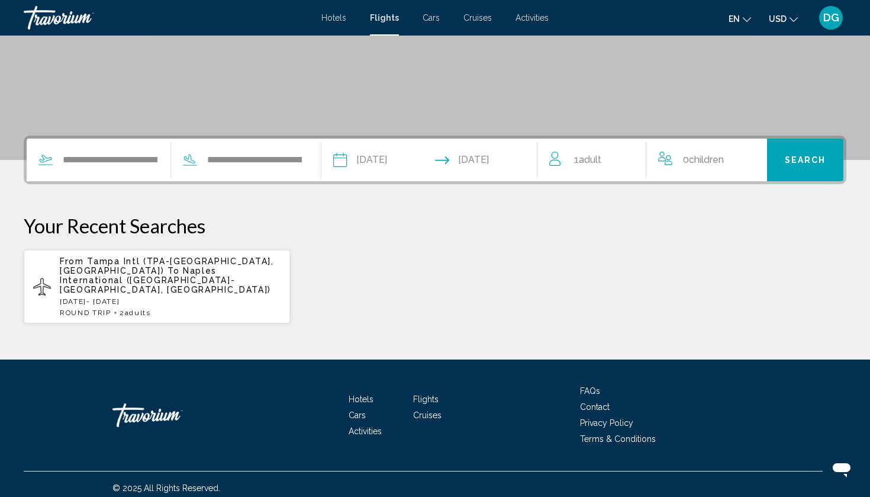
click at [605, 175] on div "1 Adult Adults" at bounding box center [598, 160] width 97 height 43
click at [636, 153] on div "1 Adult Adults" at bounding box center [598, 160] width 97 height 21
click at [631, 154] on icon "Increment adults" at bounding box center [629, 157] width 11 height 14
click at [622, 155] on div "2 Adult Adults" at bounding box center [598, 160] width 97 height 21
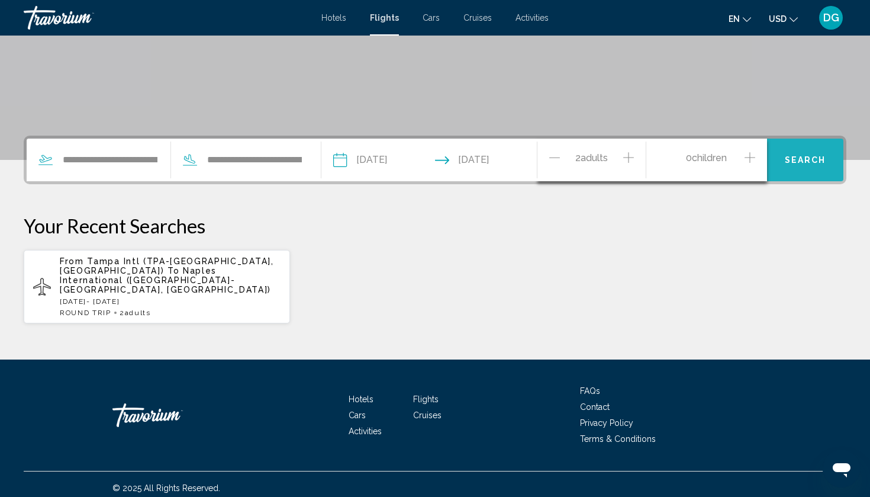
click at [817, 161] on span "Search" at bounding box center [805, 160] width 41 height 9
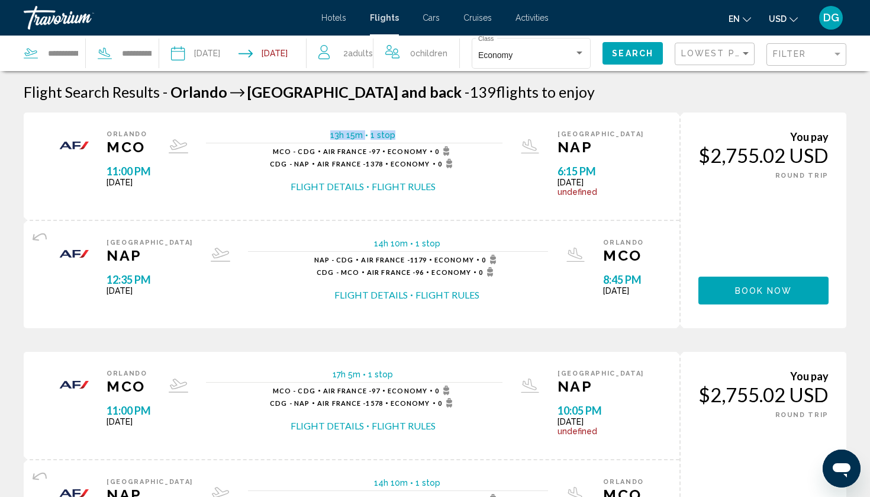
drag, startPoint x: 349, startPoint y: 135, endPoint x: 420, endPoint y: 146, distance: 71.9
click at [421, 136] on div "13h 15m 1 stop" at bounding box center [354, 136] width 297 height 13
drag, startPoint x: 351, startPoint y: 250, endPoint x: 432, endPoint y: 246, distance: 81.2
click at [432, 246] on div "14h 10m 1 stop" at bounding box center [398, 245] width 300 height 13
click at [454, 240] on div "Naples NAP 12:35 PM Fri May 29, 2026 14h 10m 1 stop 1 stop NAP - CDG Air France…" at bounding box center [352, 274] width 656 height 107
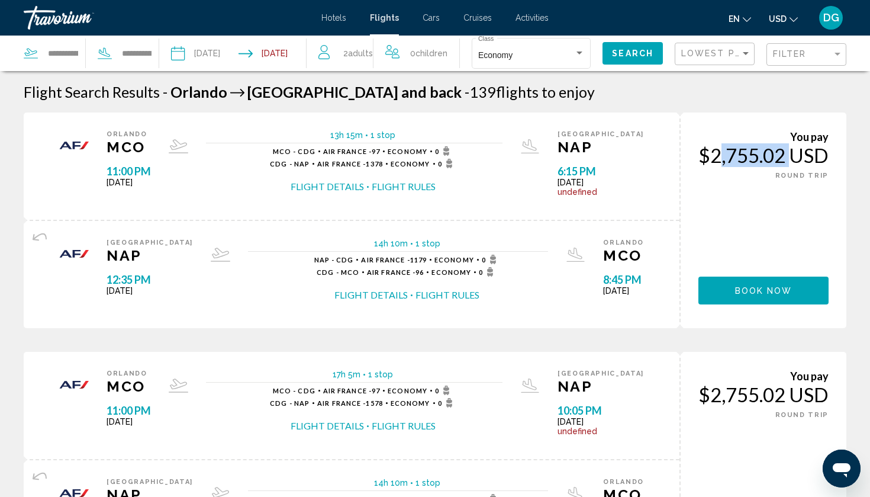
drag, startPoint x: 710, startPoint y: 151, endPoint x: 786, endPoint y: 151, distance: 75.8
click at [786, 151] on div "$2,755.02 USD" at bounding box center [764, 155] width 130 height 24
click at [756, 187] on div "You pay $2,755.02 USD ONE WAY ROUND TRIP Book now You earn 0 Points" at bounding box center [763, 221] width 167 height 216
drag, startPoint x: 114, startPoint y: 174, endPoint x: 172, endPoint y: 174, distance: 57.4
click at [151, 174] on span "11:00 PM" at bounding box center [129, 171] width 44 height 13
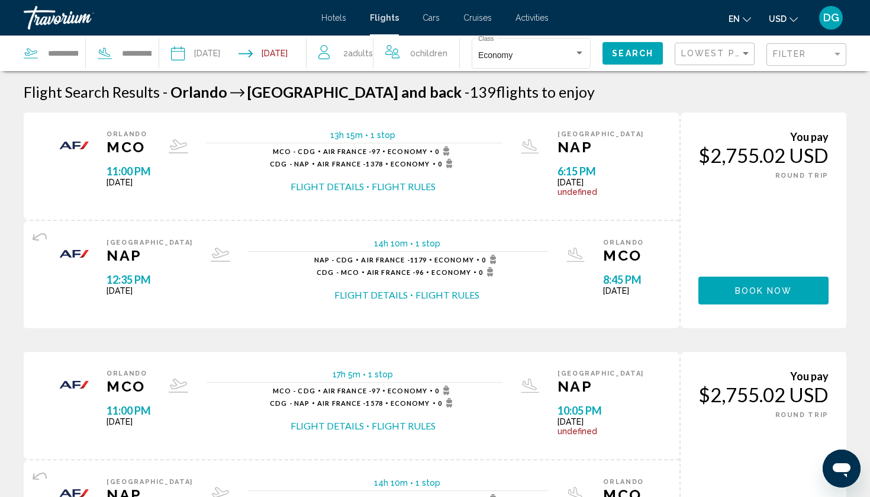
click at [150, 156] on div "Orlando MCO 11:00 PM Thu May 21, 2026" at bounding box center [129, 166] width 44 height 72
drag, startPoint x: 104, startPoint y: 171, endPoint x: 161, endPoint y: 171, distance: 57.4
click at [161, 171] on div "Orlando MCO 11:00 PM Thu May 21, 2026 13h 15m 1 stop 1 stop MCO - CDG Air Franc…" at bounding box center [351, 166] width 621 height 72
click at [151, 171] on span "11:00 PM" at bounding box center [129, 171] width 44 height 13
drag, startPoint x: 105, startPoint y: 172, endPoint x: 156, endPoint y: 171, distance: 50.3
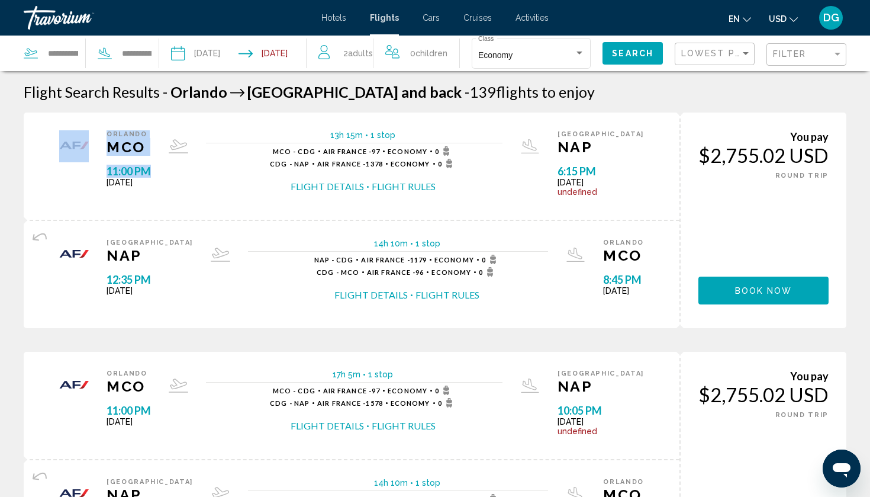
click at [156, 171] on div "Orlando MCO 11:00 PM Thu May 21, 2026 13h 15m 1 stop 1 stop MCO - CDG Air Franc…" at bounding box center [351, 166] width 621 height 72
click at [151, 171] on span "11:00 PM" at bounding box center [129, 171] width 44 height 13
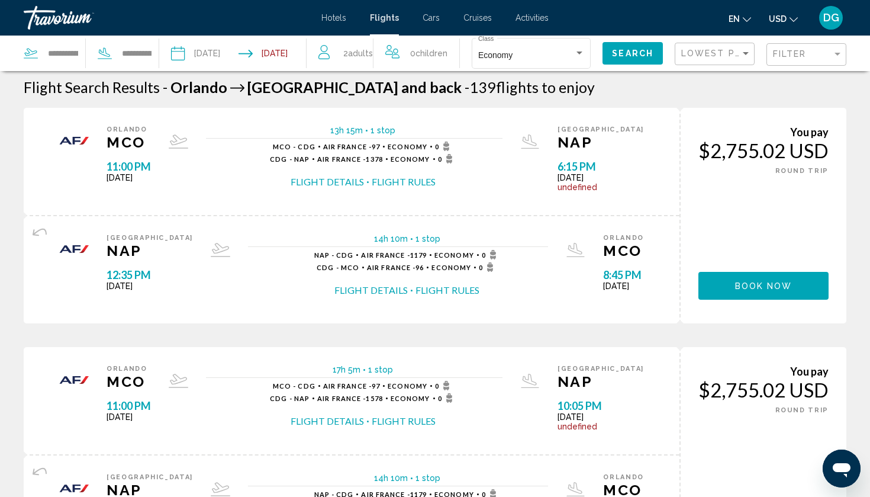
scroll to position [5, 0]
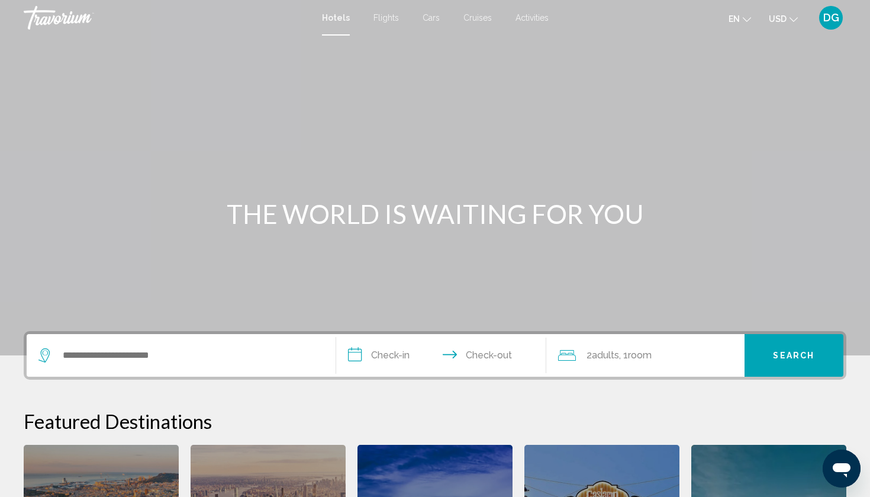
click at [388, 17] on span "Flights" at bounding box center [386, 17] width 25 height 9
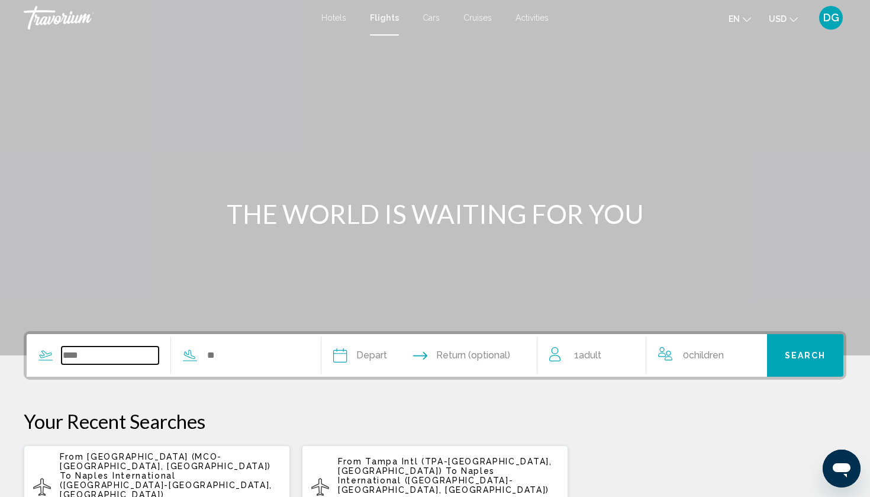
click at [121, 358] on input "Search widget" at bounding box center [110, 355] width 97 height 18
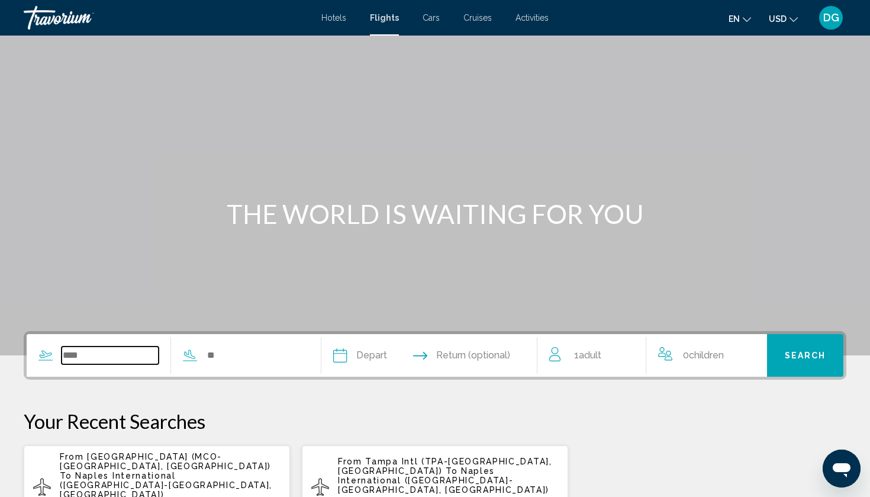
scroll to position [195, 0]
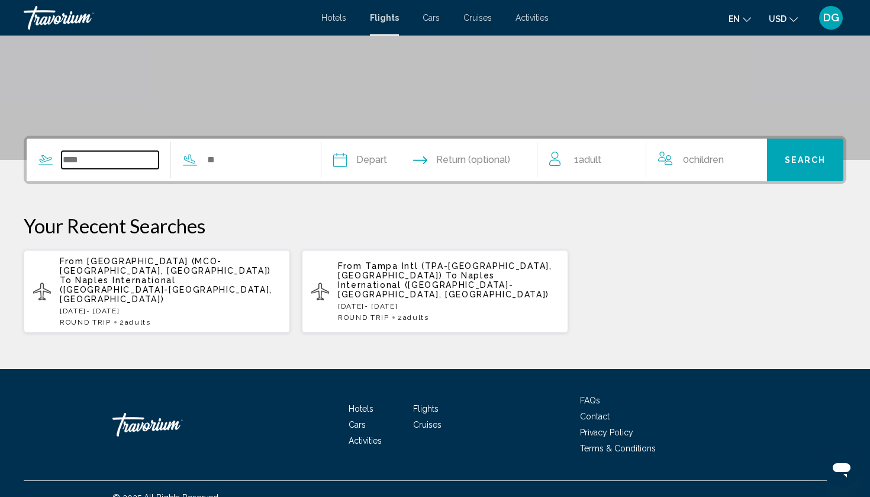
click at [130, 158] on input "Search widget" at bounding box center [110, 160] width 97 height 18
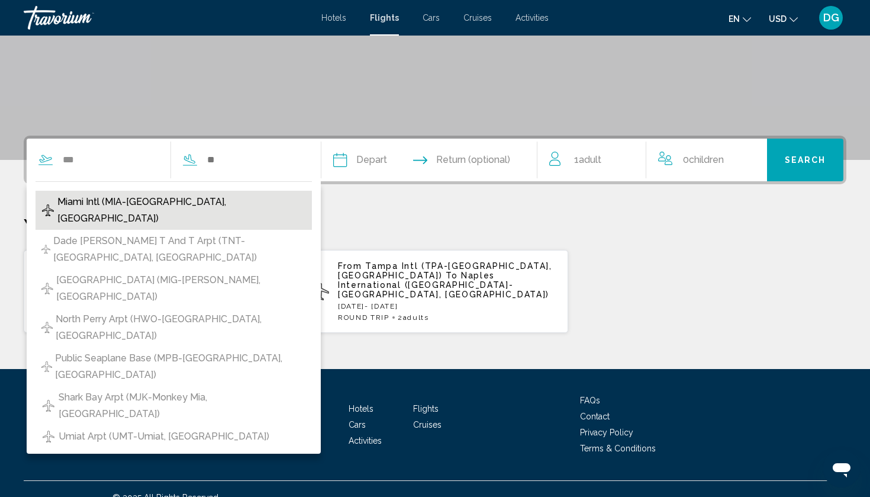
click at [109, 194] on span "Miami Intl (MIA-Miami, US)" at bounding box center [181, 210] width 249 height 33
type input "**********"
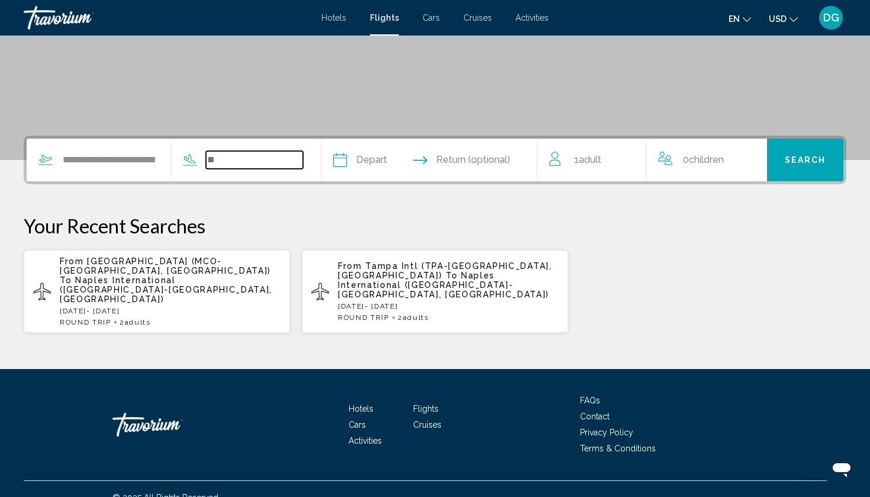
click at [234, 162] on input "Search widget" at bounding box center [254, 160] width 97 height 18
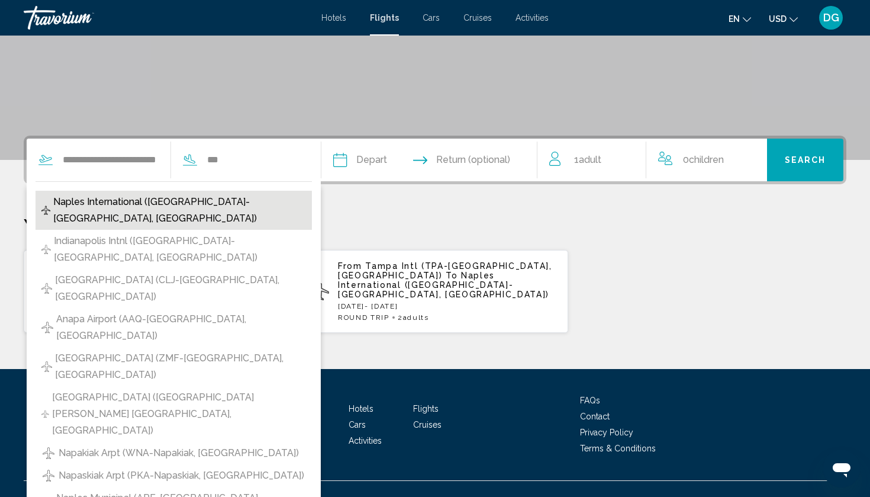
click at [182, 199] on span "Naples International (NAP-Naples, IT)" at bounding box center [179, 210] width 253 height 33
type input "**********"
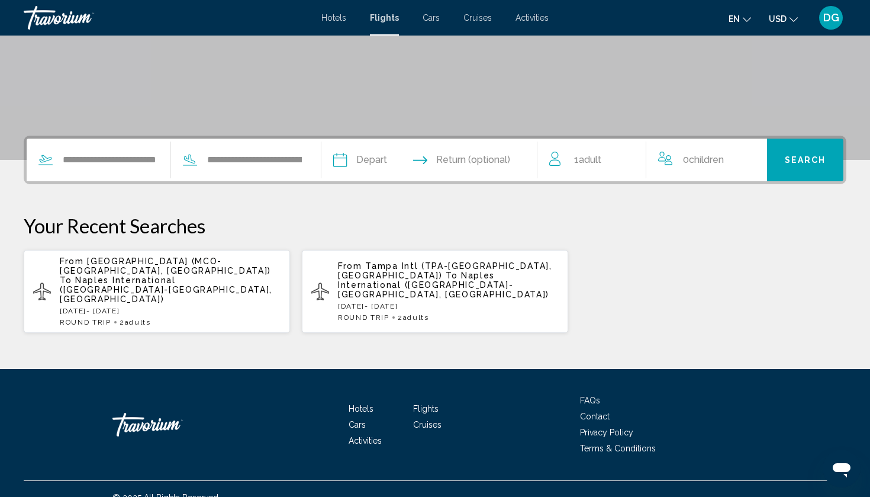
click at [410, 152] on input "Depart date" at bounding box center [383, 162] width 107 height 46
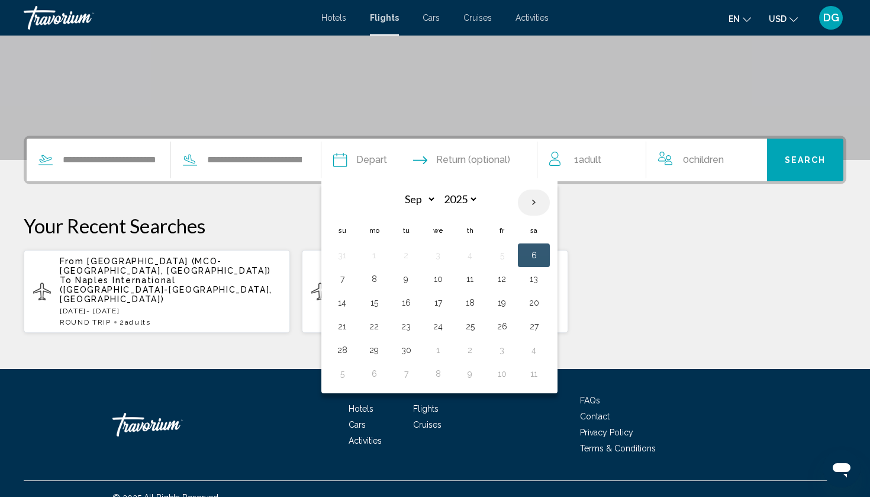
click at [550, 198] on th "Next month" at bounding box center [534, 202] width 32 height 26
select select "*"
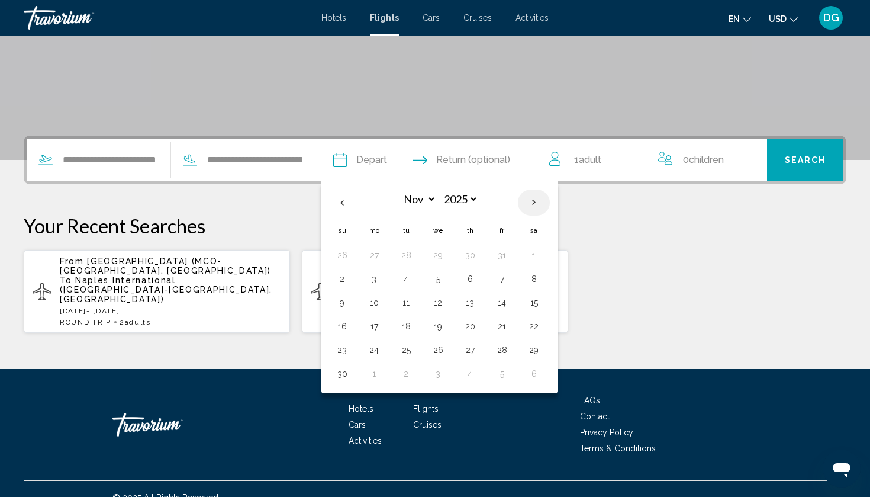
select select "****"
click at [550, 198] on th "Next month" at bounding box center [534, 202] width 32 height 26
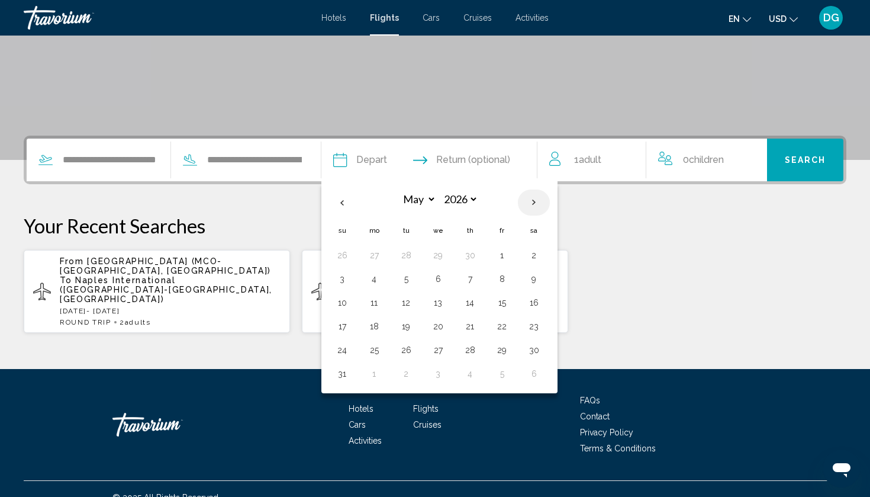
click at [550, 198] on th "Next month" at bounding box center [534, 202] width 32 height 26
click at [358, 201] on th "Previous month" at bounding box center [342, 202] width 32 height 26
select select "*"
click at [480, 325] on button "21" at bounding box center [470, 326] width 19 height 17
type input "**********"
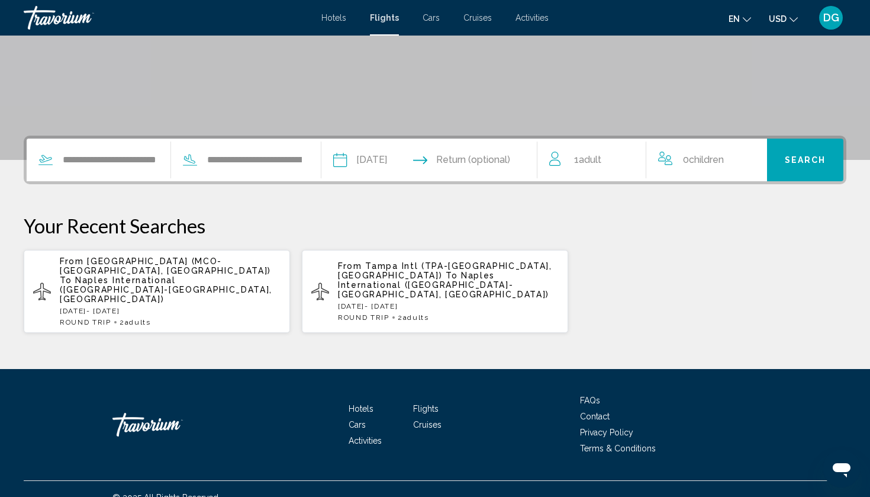
click at [488, 157] on input "Return date" at bounding box center [488, 162] width 107 height 46
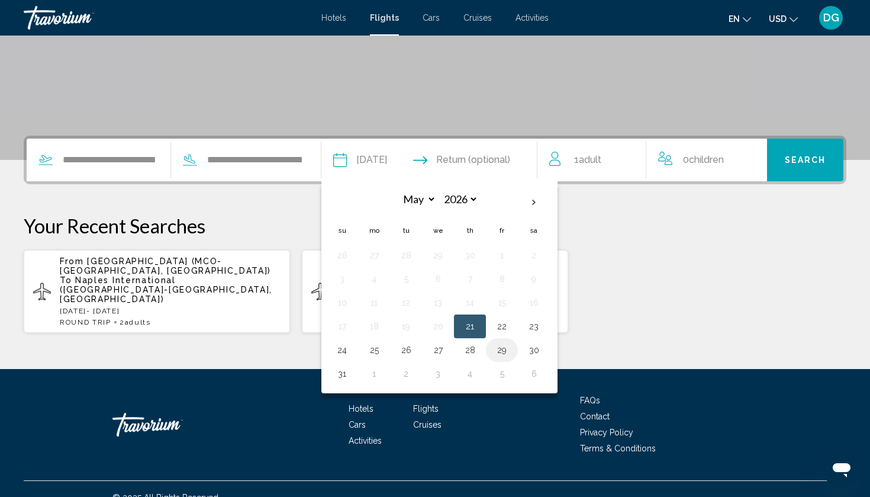
click at [512, 346] on button "29" at bounding box center [502, 350] width 19 height 17
type input "**********"
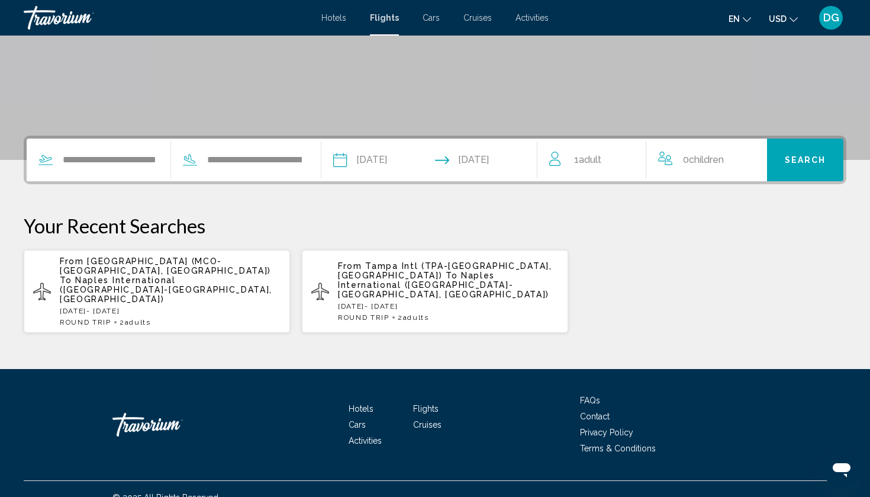
click at [610, 155] on div "1 Adult Adults" at bounding box center [598, 160] width 97 height 17
click at [628, 154] on icon "Increment adults" at bounding box center [629, 157] width 11 height 14
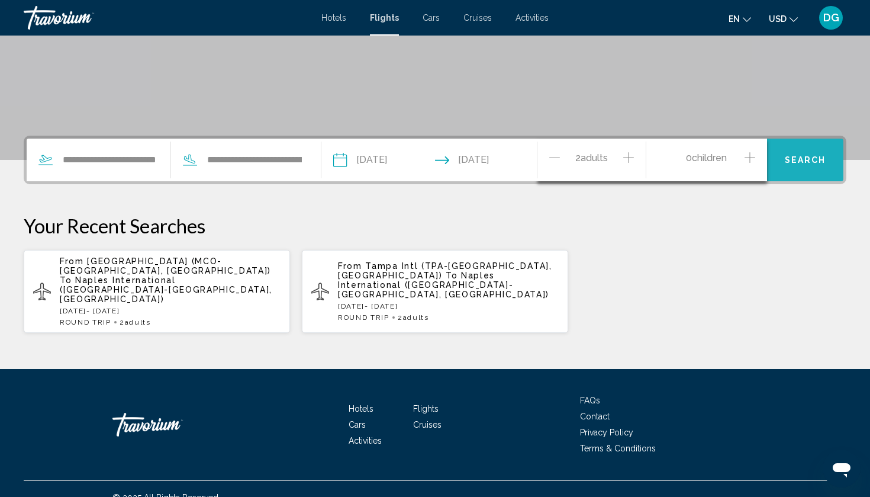
click at [798, 159] on span "Search" at bounding box center [805, 160] width 41 height 9
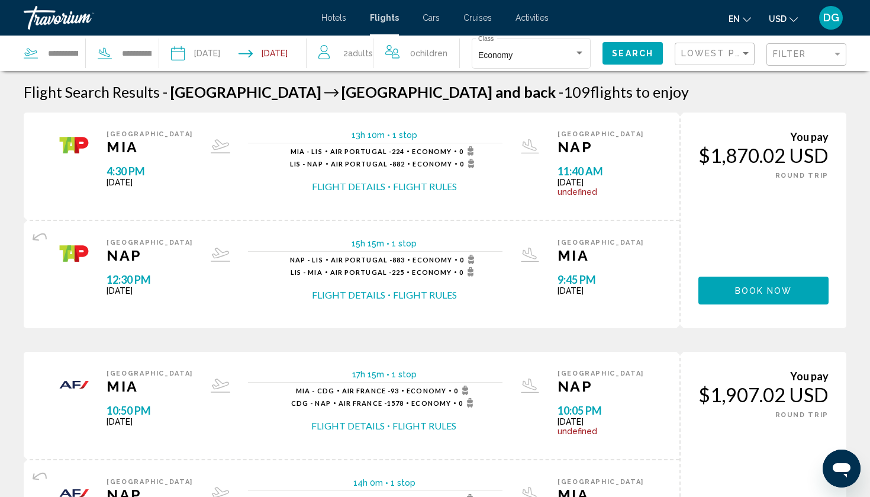
drag, startPoint x: 703, startPoint y: 156, endPoint x: 834, endPoint y: 160, distance: 130.9
click at [834, 160] on div "You pay $1,870.02 USD ONE WAY ROUND TRIP Book now You earn 0 Points" at bounding box center [763, 221] width 167 height 216
click at [770, 230] on div "You pay $1,870.02 USD ONE WAY ROUND TRIP Book now You earn 0 Points" at bounding box center [763, 221] width 167 height 216
drag, startPoint x: 109, startPoint y: 171, endPoint x: 153, endPoint y: 171, distance: 43.8
click at [153, 171] on span "4:30 PM" at bounding box center [150, 171] width 86 height 13
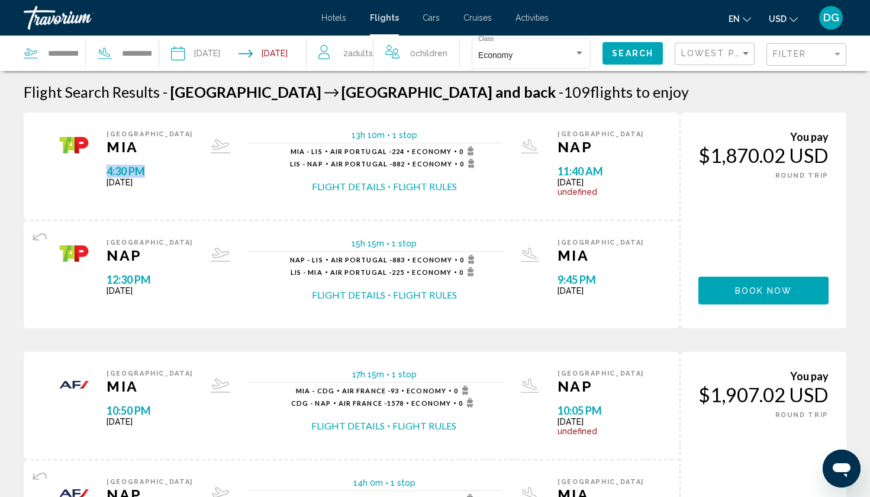
click at [153, 171] on span "4:30 PM" at bounding box center [150, 171] width 86 height 13
drag, startPoint x: 584, startPoint y: 283, endPoint x: 623, endPoint y: 283, distance: 39.1
click at [623, 283] on span "9:45 PM" at bounding box center [601, 279] width 86 height 13
click at [627, 275] on span "9:45 PM" at bounding box center [601, 279] width 86 height 13
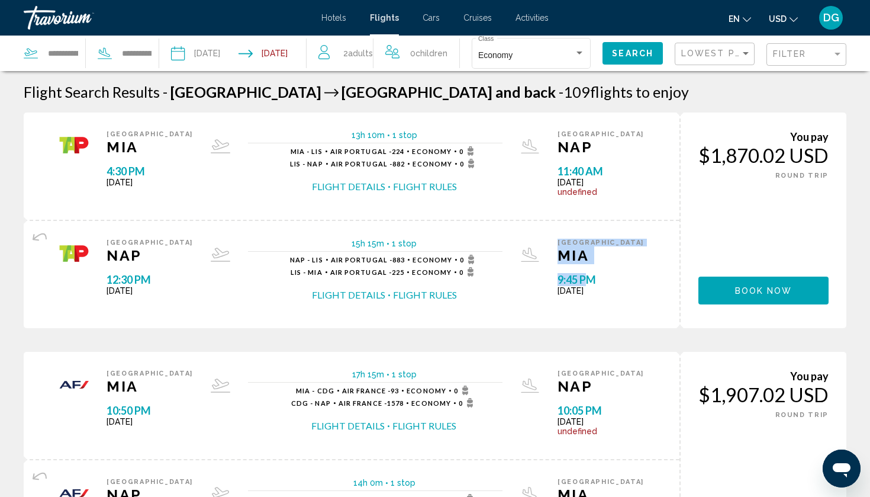
drag, startPoint x: 580, startPoint y: 282, endPoint x: 616, endPoint y: 282, distance: 36.1
click at [616, 282] on div "Naples NAP 12:30 PM Fri May 29, 2026 15h 15m 1 stop 1 stop NAP - LIS Air Portug…" at bounding box center [376, 275] width 538 height 72
click at [633, 274] on div "Miami MIA 9:45 PM Fri May 29, 2026 undefined" at bounding box center [601, 275] width 86 height 72
drag, startPoint x: 574, startPoint y: 282, endPoint x: 629, endPoint y: 282, distance: 55.1
click at [629, 282] on div "Naples NAP 12:30 PM Fri May 29, 2026 15h 15m 1 stop 1 stop NAP - LIS Air Portug…" at bounding box center [376, 275] width 538 height 72
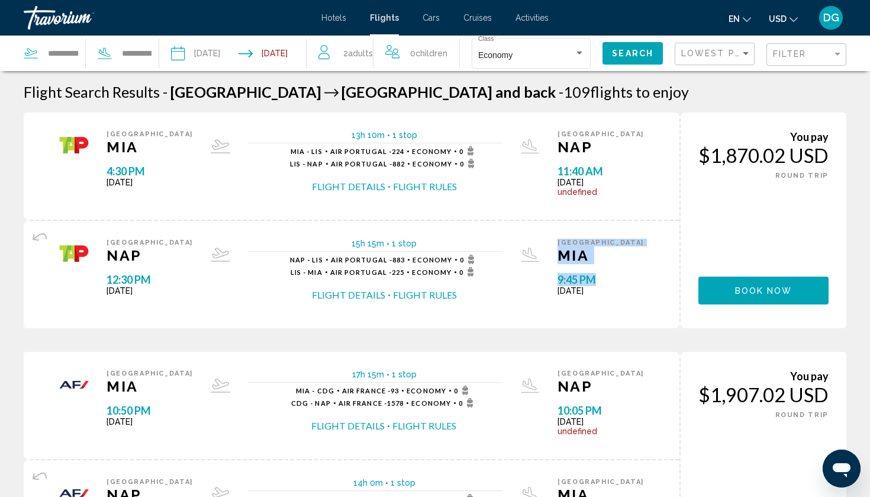
click at [629, 282] on span "9:45 PM" at bounding box center [601, 279] width 86 height 13
drag, startPoint x: 581, startPoint y: 284, endPoint x: 634, endPoint y: 283, distance: 52.7
click at [634, 283] on div "Naples NAP 12:30 PM Fri May 29, 2026 15h 15m 1 stop 1 stop NAP - LIS Air Portug…" at bounding box center [376, 275] width 538 height 72
click at [637, 274] on div "Miami MIA 9:45 PM Fri May 29, 2026 undefined" at bounding box center [601, 275] width 86 height 72
drag, startPoint x: 703, startPoint y: 160, endPoint x: 827, endPoint y: 154, distance: 123.3
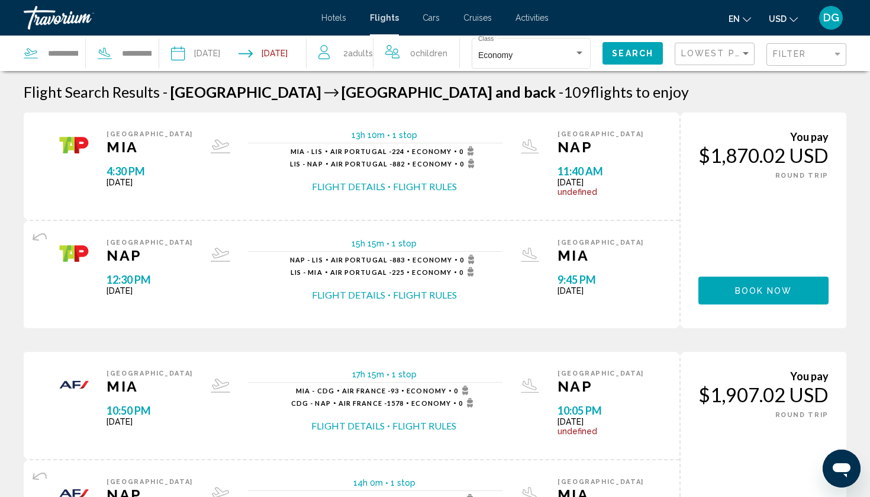
click at [827, 153] on div "$1,870.02 USD" at bounding box center [764, 155] width 130 height 24
click at [801, 171] on div "You pay $1,870.02 USD ONE WAY ROUND TRIP" at bounding box center [764, 155] width 130 height 50
drag, startPoint x: 696, startPoint y: 155, endPoint x: 847, endPoint y: 155, distance: 150.4
click at [805, 206] on div "You pay $1,870.02 USD ONE WAY ROUND TRIP Book now You earn 0 Points" at bounding box center [763, 221] width 167 height 216
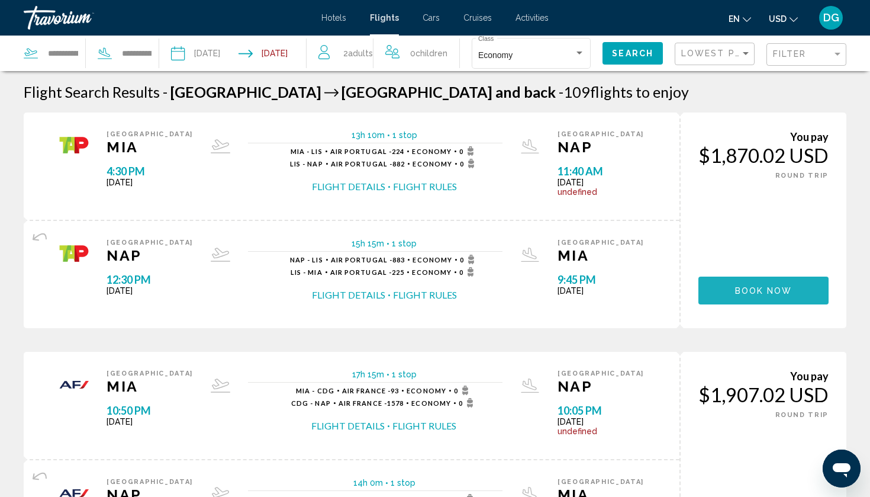
click at [752, 290] on span "Book now" at bounding box center [763, 290] width 57 height 9
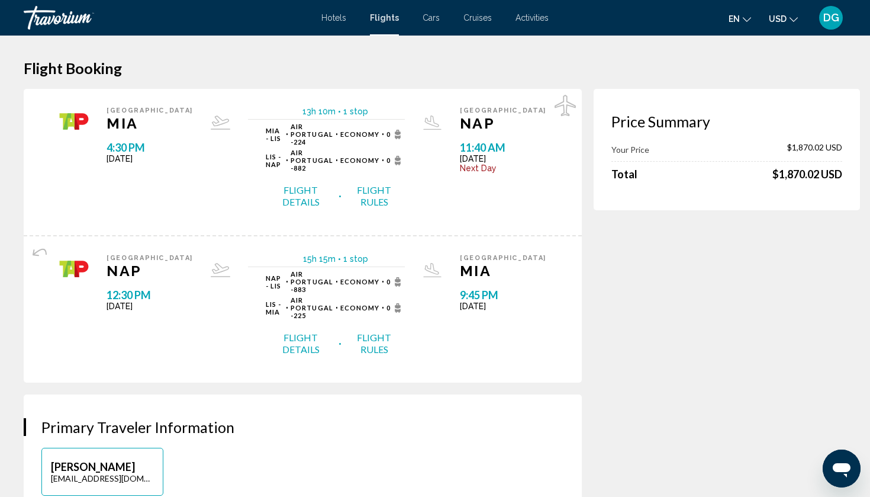
drag, startPoint x: 756, startPoint y: 176, endPoint x: 819, endPoint y: 183, distance: 63.8
click at [819, 183] on div "Price Summary Your Price $1,870.02 USD Total $1,870.02 USD" at bounding box center [727, 149] width 266 height 121
click at [750, 204] on div "Price Summary Your Price $1,870.02 USD Total $1,870.02 USD" at bounding box center [727, 149] width 266 height 121
click at [301, 184] on button "Flight Details" at bounding box center [301, 196] width 70 height 25
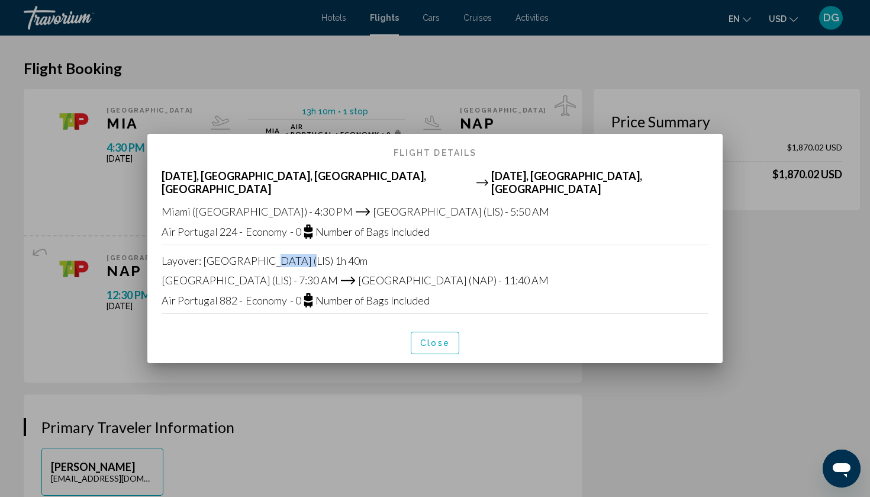
drag, startPoint x: 254, startPoint y: 252, endPoint x: 297, endPoint y: 253, distance: 43.2
click at [297, 254] on div "Layover : Lisbon (LIS) 1h 40m" at bounding box center [435, 260] width 547 height 13
click at [367, 261] on div "Thu May 21, 2026, Miami, FL, United States of America Fri May 22, 2026, Naples,…" at bounding box center [435, 245] width 576 height 153
drag, startPoint x: 352, startPoint y: 269, endPoint x: 396, endPoint y: 271, distance: 43.9
click at [396, 274] on span "Naples (NAP) - 11:40 AM" at bounding box center [453, 280] width 191 height 13
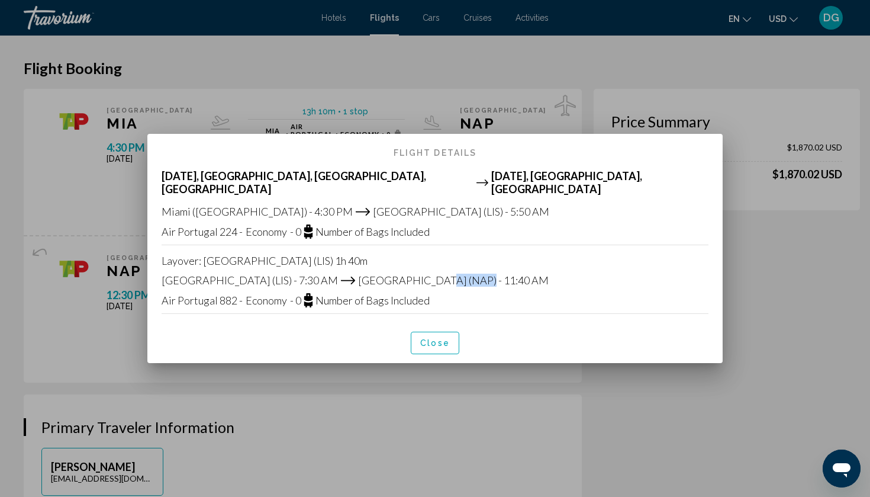
click at [400, 273] on div "Lisbon (LIS) - 7:30 AM Naples (NAP) - 11:40 AM" at bounding box center [435, 280] width 547 height 14
click at [442, 345] on button "Close" at bounding box center [435, 343] width 49 height 22
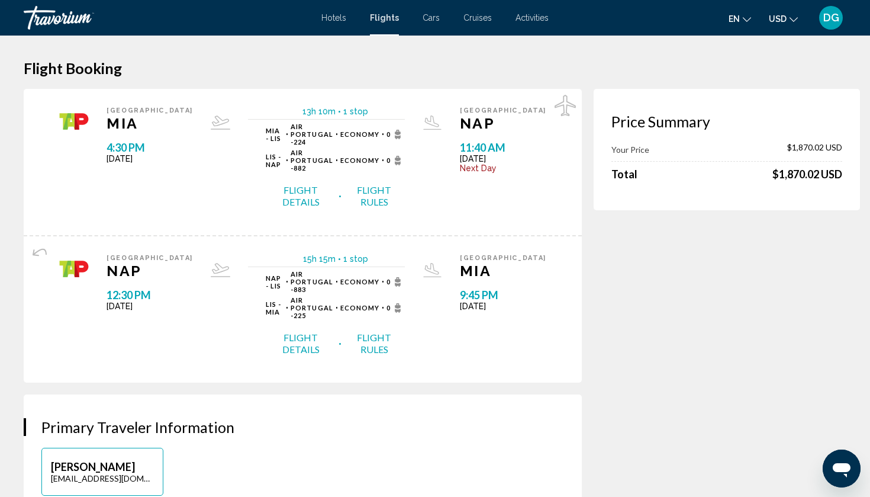
drag, startPoint x: 759, startPoint y: 176, endPoint x: 827, endPoint y: 184, distance: 69.1
click at [835, 176] on div "Price Summary Your Price $1,870.02 USD Total $1,870.02 USD" at bounding box center [727, 149] width 266 height 121
click at [555, 105] on icon "Main content" at bounding box center [565, 105] width 21 height 21
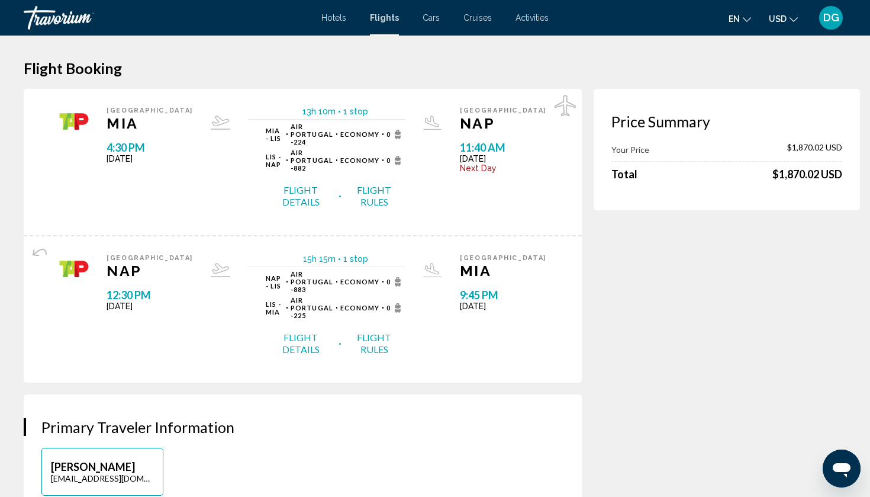
click at [615, 199] on div "Price Summary Your Price $1,870.02 USD Total $1,870.02 USD" at bounding box center [727, 149] width 266 height 121
drag, startPoint x: 667, startPoint y: 179, endPoint x: 826, endPoint y: 178, distance: 159.3
click at [826, 178] on div "Total $1,870.02 USD" at bounding box center [727, 174] width 231 height 13
click at [796, 173] on div "$1,870.02 USD" at bounding box center [808, 174] width 70 height 13
click at [460, 155] on div "13h 10m 1 stop 1 stop MIA - LIS Air Portugal - 224 Economy 0 LIS - NAP Air Port…" at bounding box center [326, 162] width 267 height 111
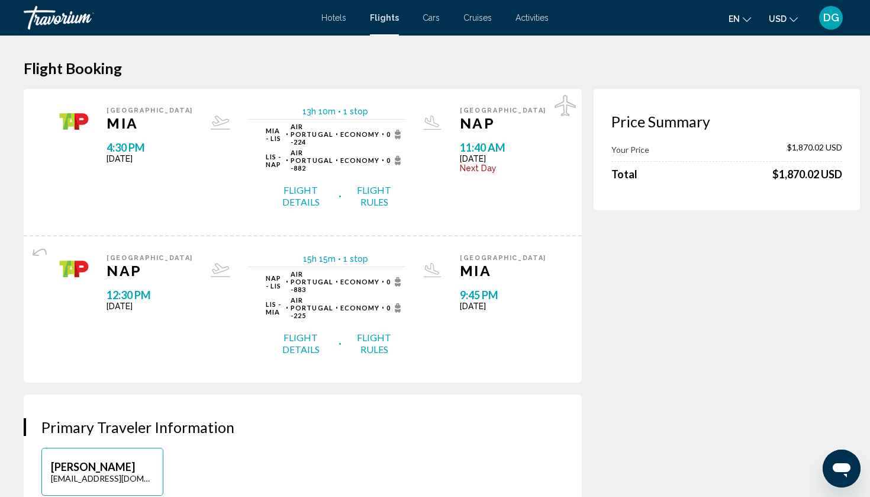
click at [483, 195] on div "Miami MIA 4:30 PM Thu May 21, 2026 13h 10m 1 stop 1 stop MIA - LIS Air Portugal…" at bounding box center [303, 162] width 558 height 146
click at [381, 188] on div "13h 10m 1 stop 1 stop MIA - LIS Air Portugal - 224 Economy 0 LIS - NAP Air Port…" at bounding box center [326, 162] width 192 height 111
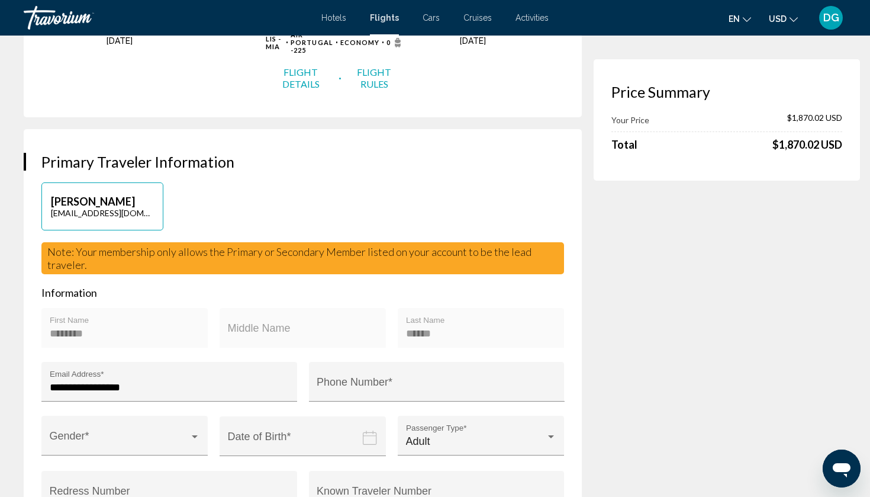
scroll to position [276, 0]
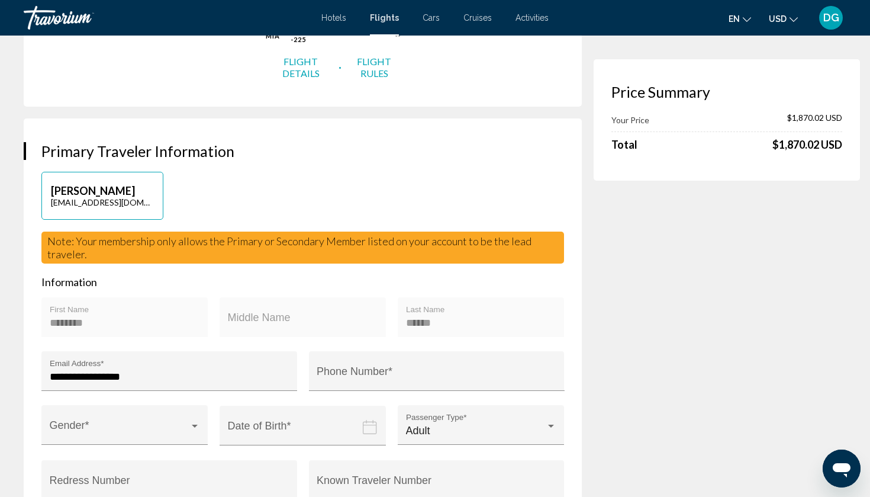
drag, startPoint x: 173, startPoint y: 203, endPoint x: 269, endPoint y: 199, distance: 96.0
click at [269, 232] on div "Note: Your membership only allows the Primary or Secondary Member listed on you…" at bounding box center [302, 248] width 523 height 32
drag, startPoint x: 187, startPoint y: 195, endPoint x: 288, endPoint y: 197, distance: 101.9
click at [290, 232] on div "Note: Your membership only allows the Primary or Secondary Member listed on you…" at bounding box center [302, 248] width 523 height 32
click at [239, 232] on div "Note: Your membership only allows the Primary or Secondary Member listed on you…" at bounding box center [302, 248] width 523 height 32
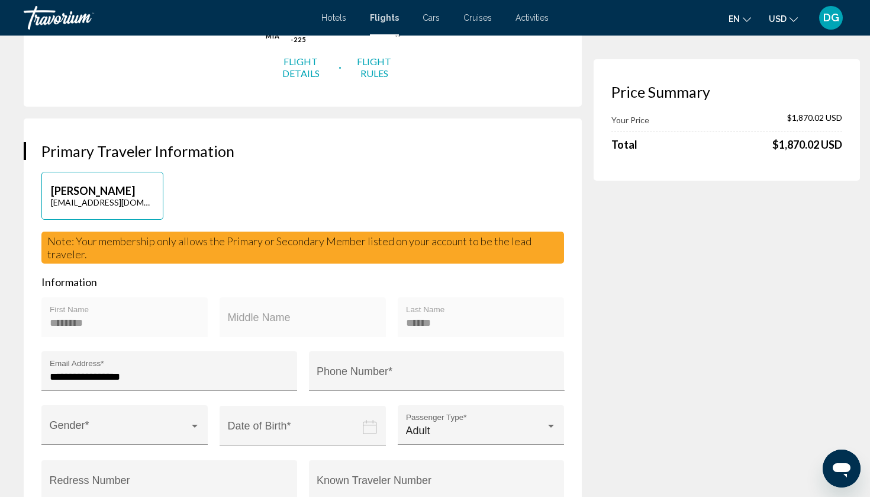
drag, startPoint x: 194, startPoint y: 195, endPoint x: 284, endPoint y: 194, distance: 89.4
click at [284, 234] on span "Note: Your membership only allows the Primary or Secondary Member listed on you…" at bounding box center [289, 247] width 484 height 26
click at [303, 232] on div "Note: Your membership only allows the Primary or Secondary Member listed on you…" at bounding box center [302, 248] width 523 height 32
click at [249, 306] on div "Middle Name" at bounding box center [303, 321] width 150 height 31
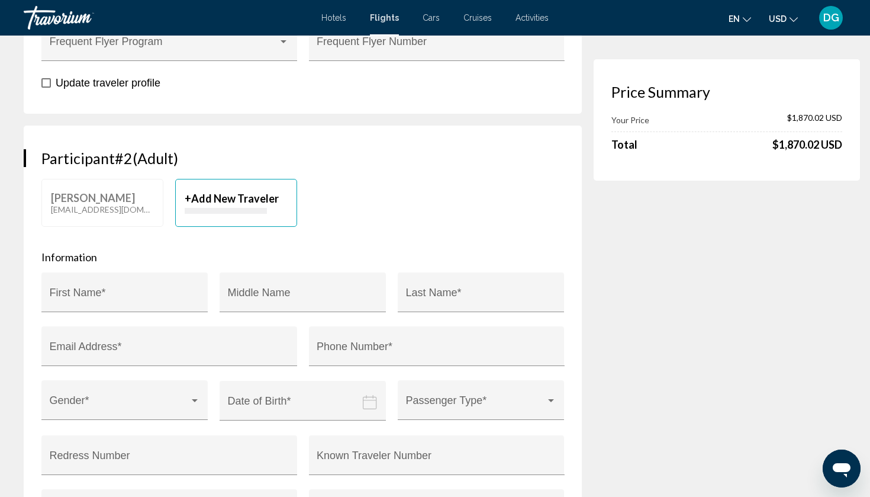
scroll to position [779, 0]
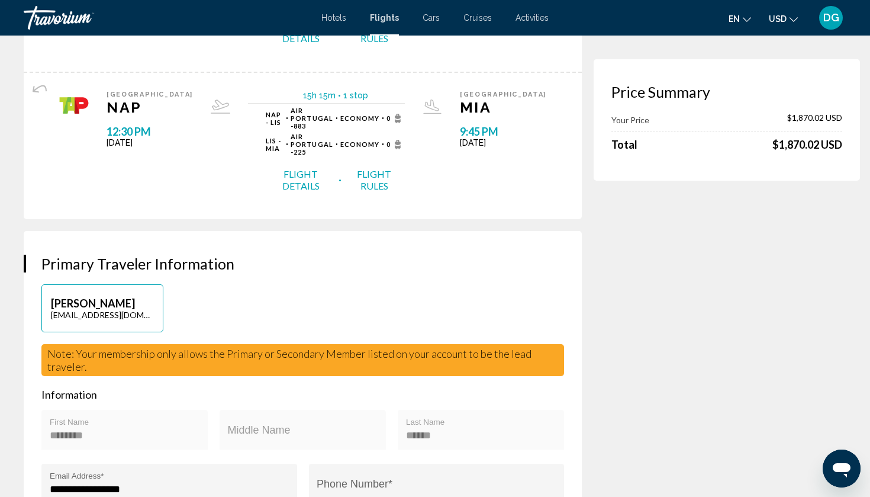
scroll to position [165, 0]
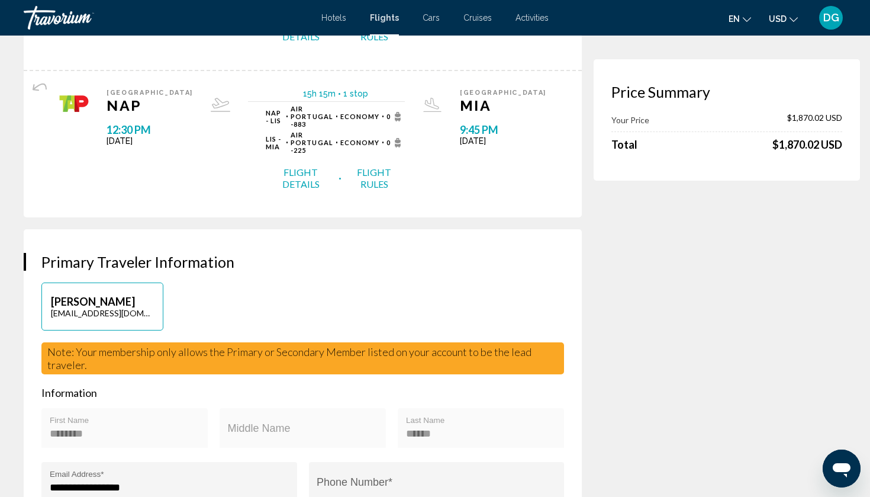
drag, startPoint x: 81, startPoint y: 307, endPoint x: 214, endPoint y: 310, distance: 133.3
click at [214, 342] on div "Note: Your membership only allows the Primary or Secondary Member listed on you…" at bounding box center [302, 358] width 523 height 32
drag, startPoint x: 199, startPoint y: 303, endPoint x: 374, endPoint y: 311, distance: 174.9
click at [374, 342] on div "Note: Your membership only allows the Primary or Secondary Member listed on you…" at bounding box center [302, 358] width 523 height 32
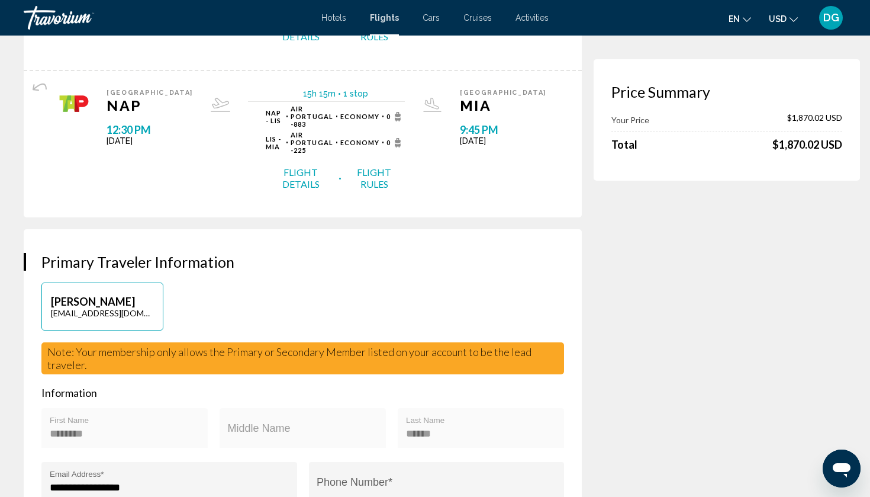
drag, startPoint x: 127, startPoint y: 306, endPoint x: 227, endPoint y: 306, distance: 100.1
click at [227, 345] on span "Note: Your membership only allows the Primary or Secondary Member listed on you…" at bounding box center [289, 358] width 484 height 26
click at [221, 345] on span "Note: Your membership only allows the Primary or Secondary Member listed on you…" at bounding box center [289, 358] width 484 height 26
drag, startPoint x: 221, startPoint y: 303, endPoint x: 371, endPoint y: 309, distance: 149.9
click at [371, 342] on div "Note: Your membership only allows the Primary or Secondary Member listed on you…" at bounding box center [302, 358] width 523 height 32
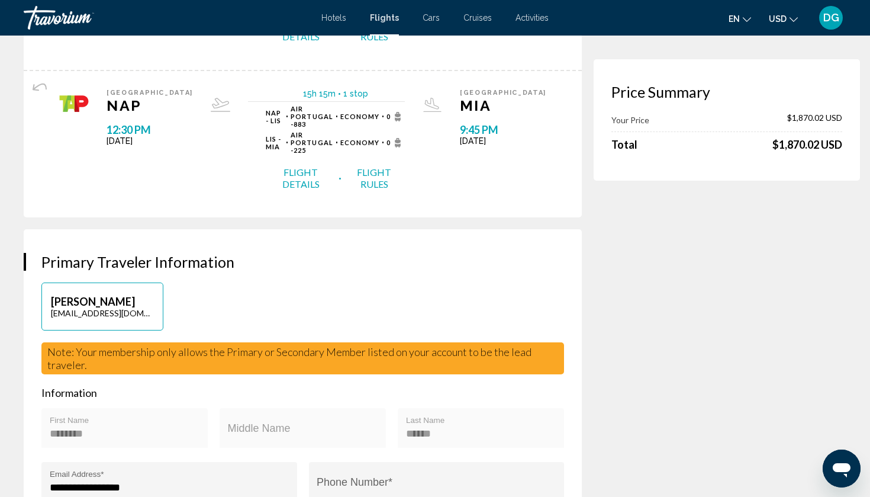
click at [439, 345] on span "Note: Your membership only allows the Primary or Secondary Member listed on you…" at bounding box center [289, 358] width 484 height 26
click at [422, 345] on span "Note: Your membership only allows the Primary or Secondary Member listed on you…" at bounding box center [289, 358] width 484 height 26
